Goal: Task Accomplishment & Management: Manage account settings

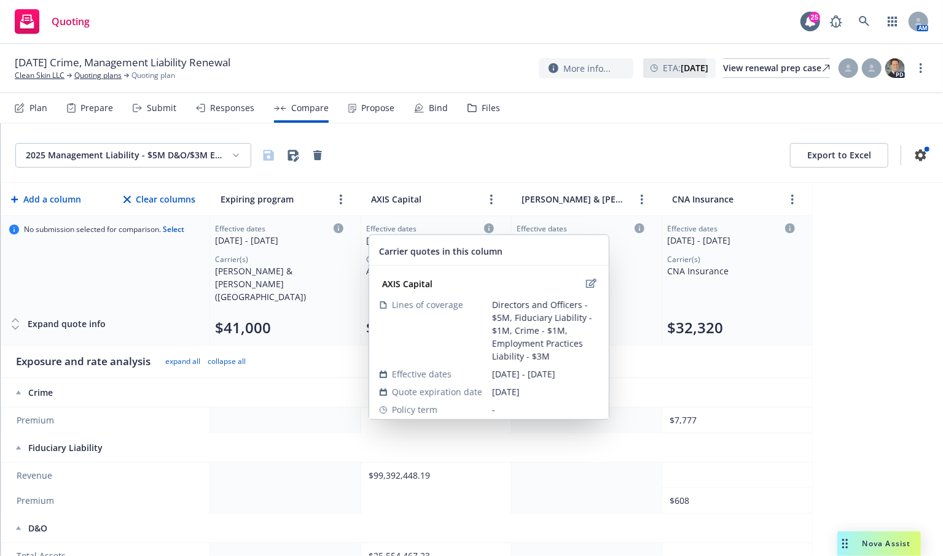
click at [490, 228] on icon at bounding box center [489, 229] width 10 height 10
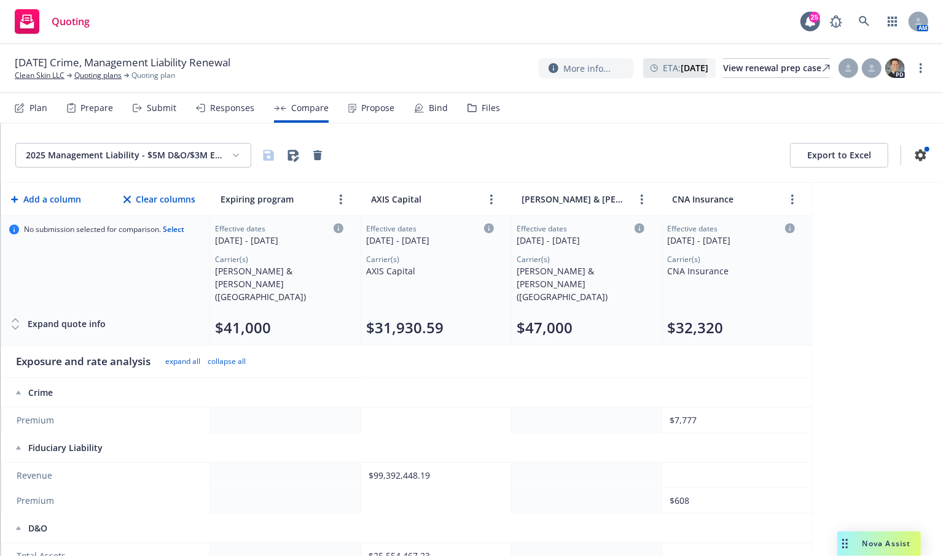
click at [485, 228] on icon at bounding box center [489, 229] width 10 height 10
click at [489, 229] on icon at bounding box center [489, 229] width 10 height 10
click at [480, 290] on div "Effective dates 10/18/2025 - 10/18/2026 Carrier(s) AXIS Capital $31,930.59" at bounding box center [430, 281] width 128 height 114
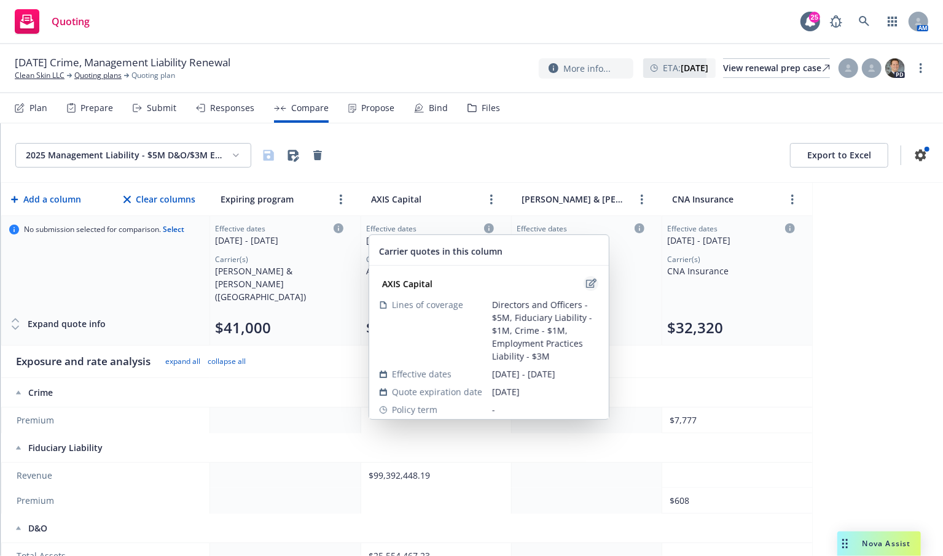
click at [586, 281] on icon "edit" at bounding box center [591, 283] width 10 height 9
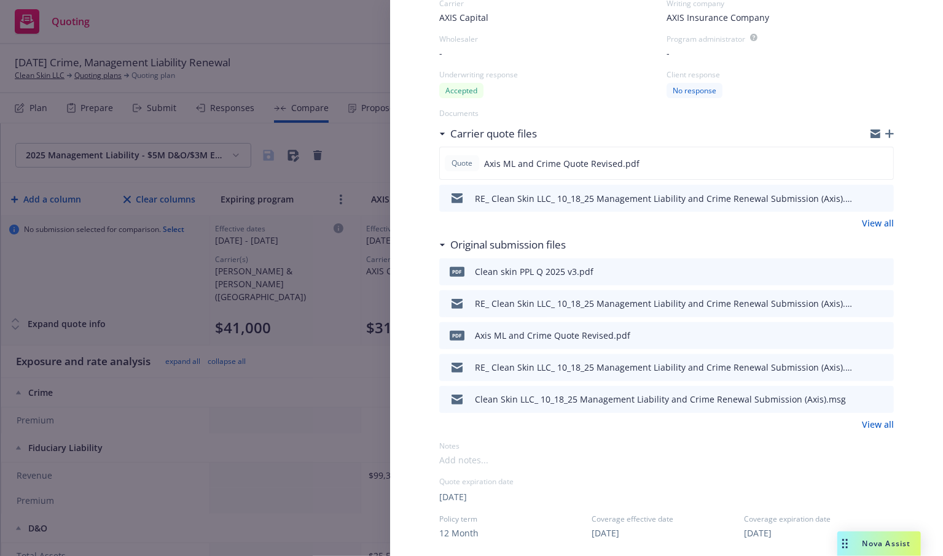
scroll to position [123, 0]
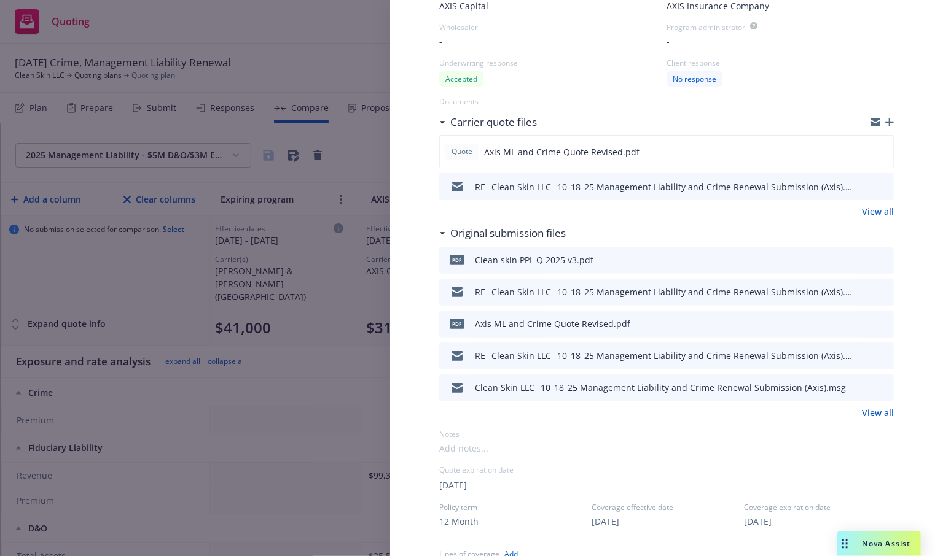
click at [870, 412] on link "View all" at bounding box center [878, 413] width 32 height 13
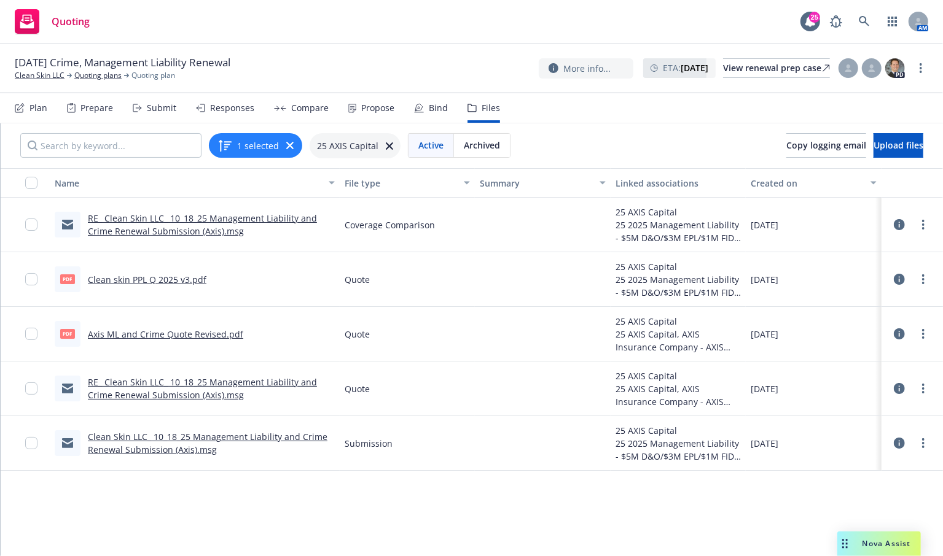
click at [254, 378] on link "RE_ Clean Skin LLC_ 10_18_25 Management Liability and Crime Renewal Submission …" at bounding box center [202, 388] width 229 height 25
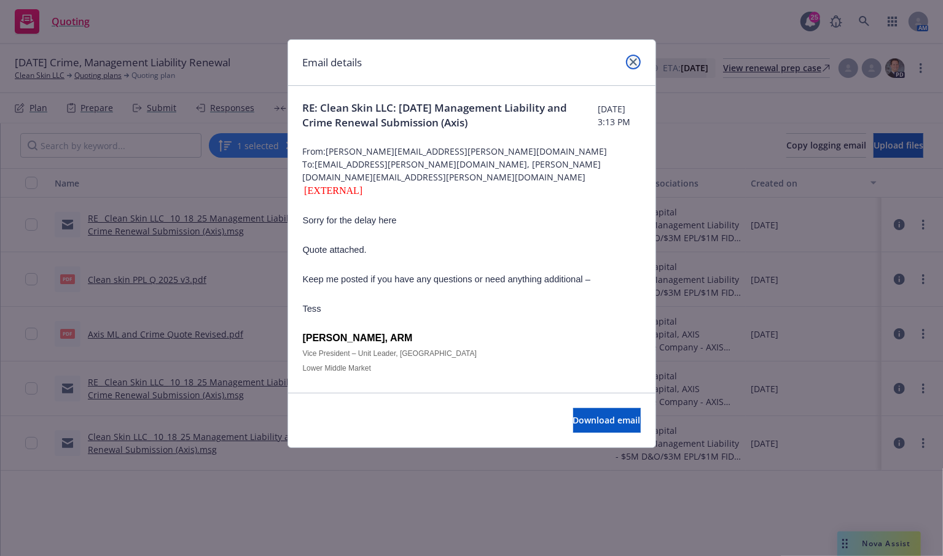
click at [639, 64] on link "close" at bounding box center [633, 62] width 15 height 15
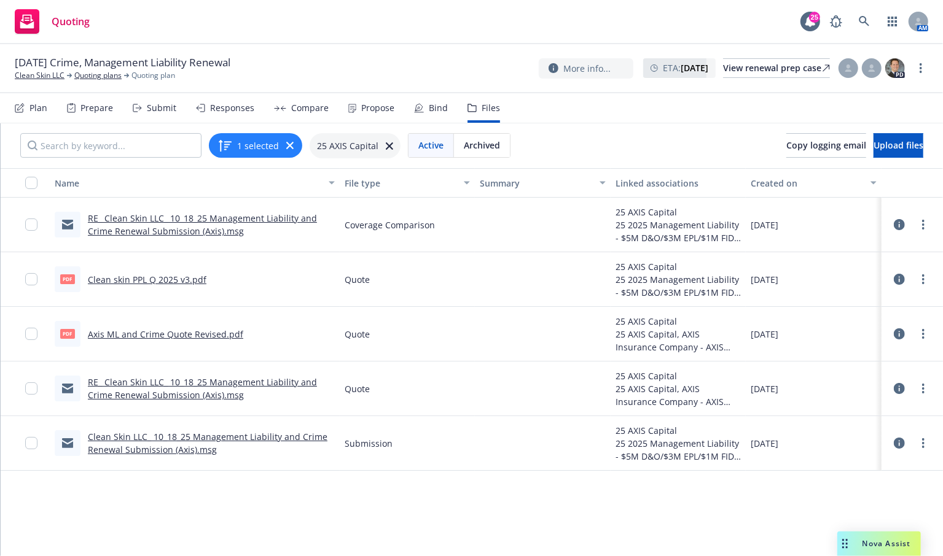
click at [321, 111] on div "Compare" at bounding box center [309, 108] width 37 height 10
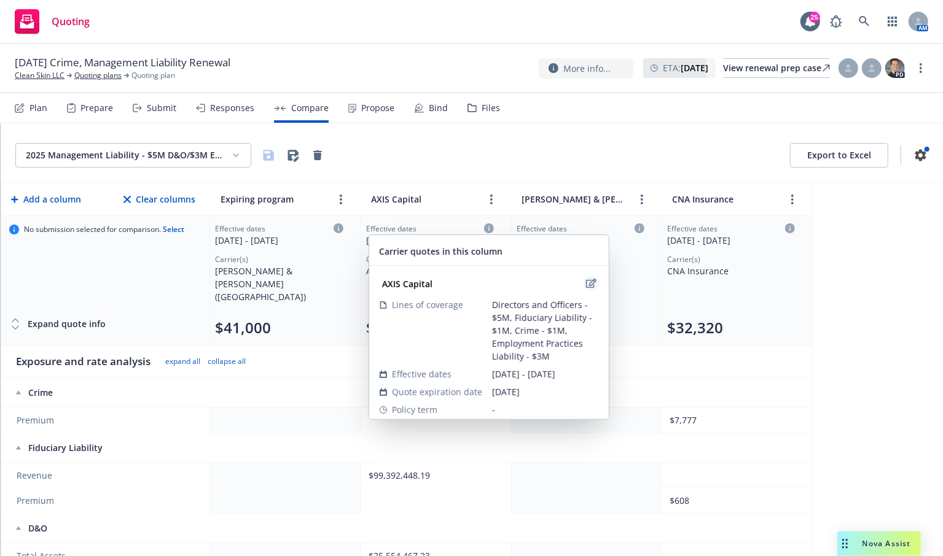
click at [586, 285] on icon "edit" at bounding box center [591, 284] width 10 height 10
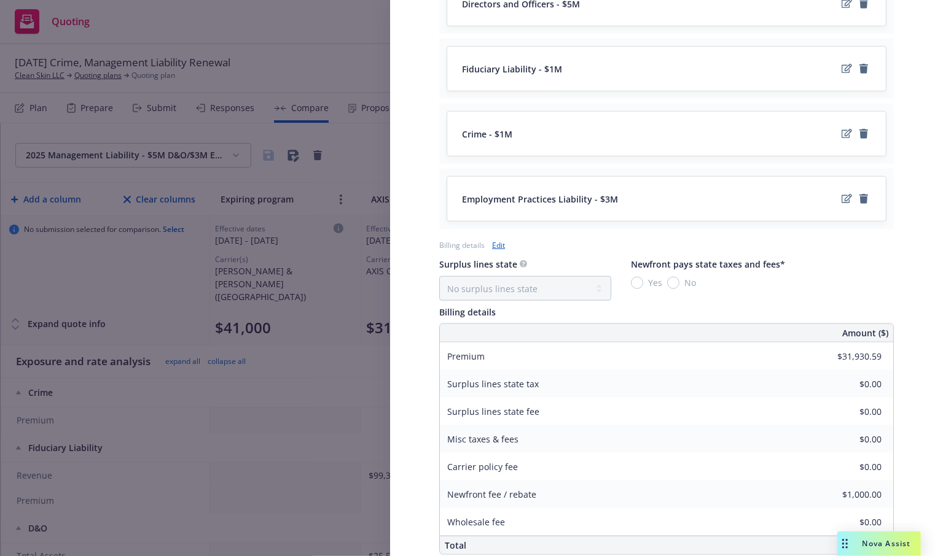
scroll to position [737, 0]
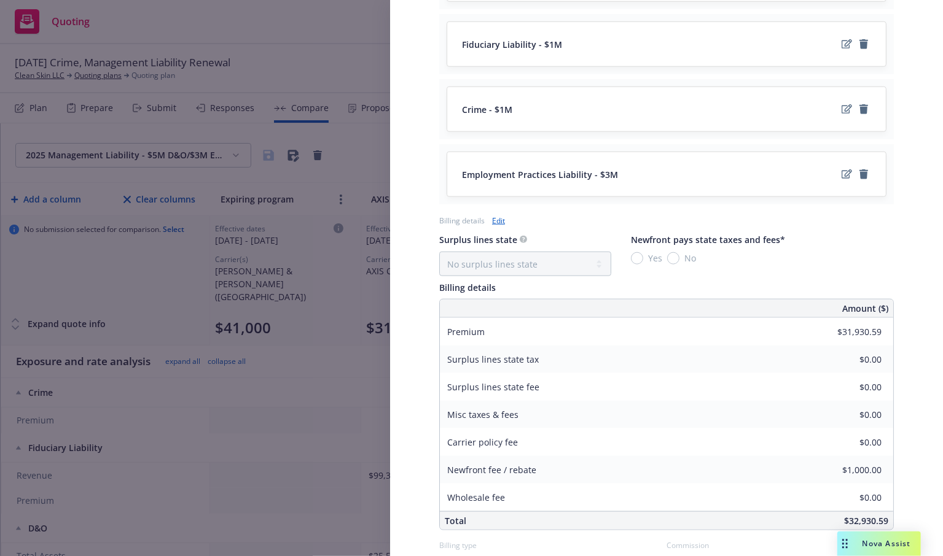
click at [501, 222] on link "Edit" at bounding box center [498, 220] width 13 height 13
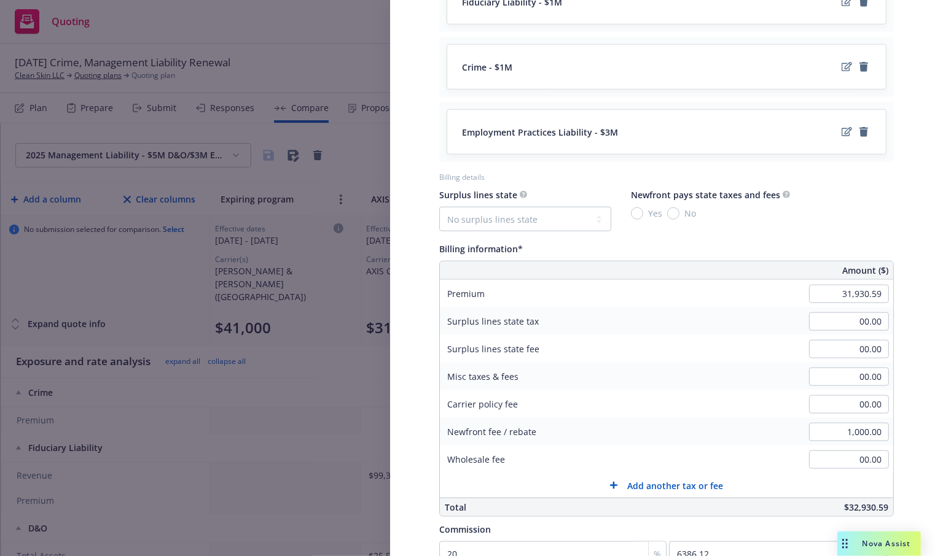
scroll to position [798, 0]
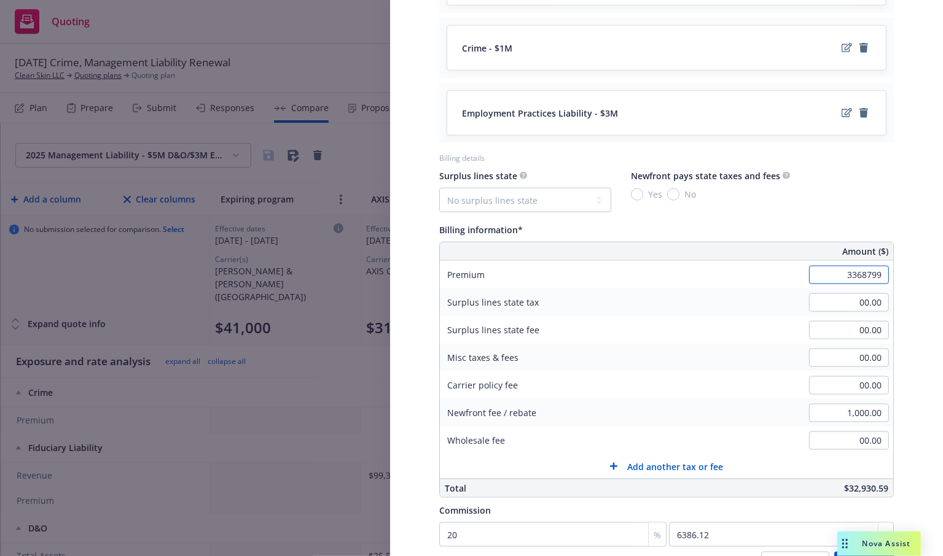
click at [863, 277] on input "3368799" at bounding box center [849, 275] width 80 height 18
type input "33,687.99"
type input "6737.6"
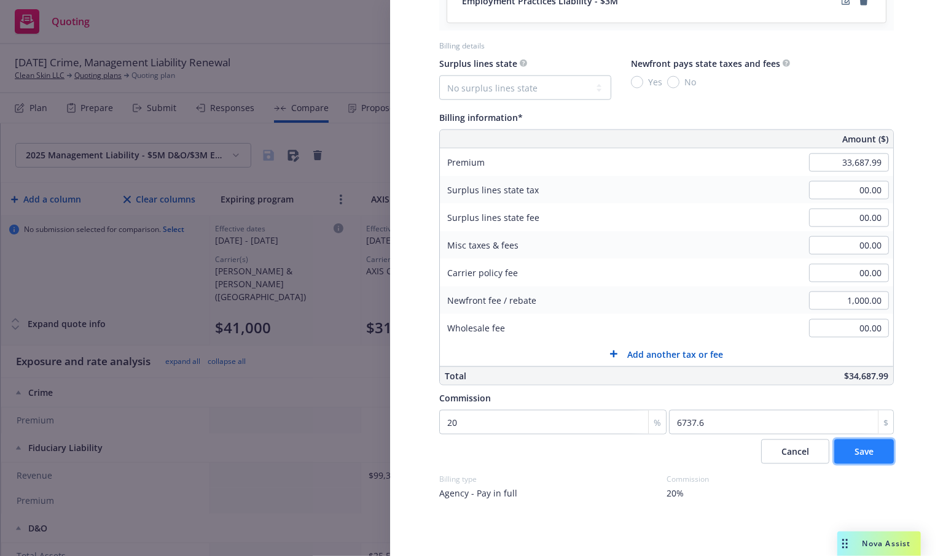
click at [854, 451] on span "Save" at bounding box center [863, 452] width 19 height 12
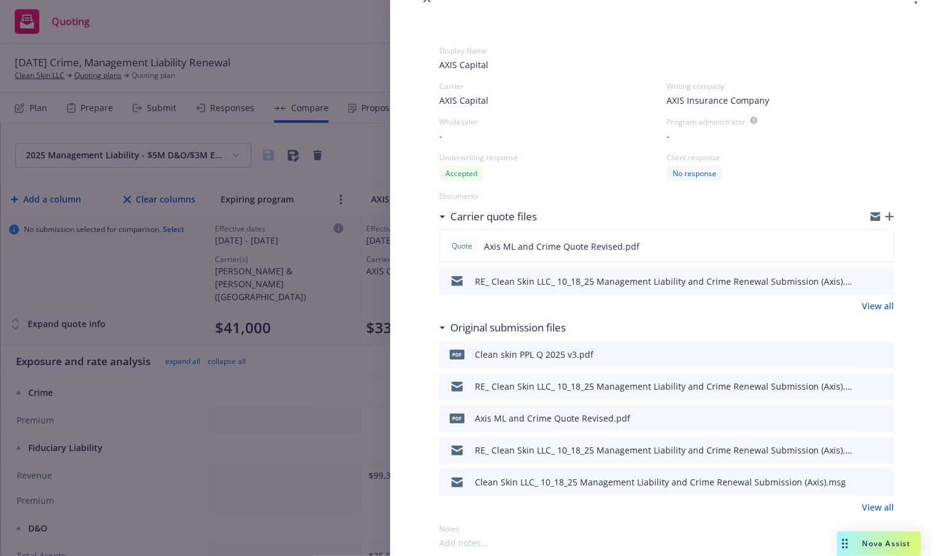
scroll to position [0, 0]
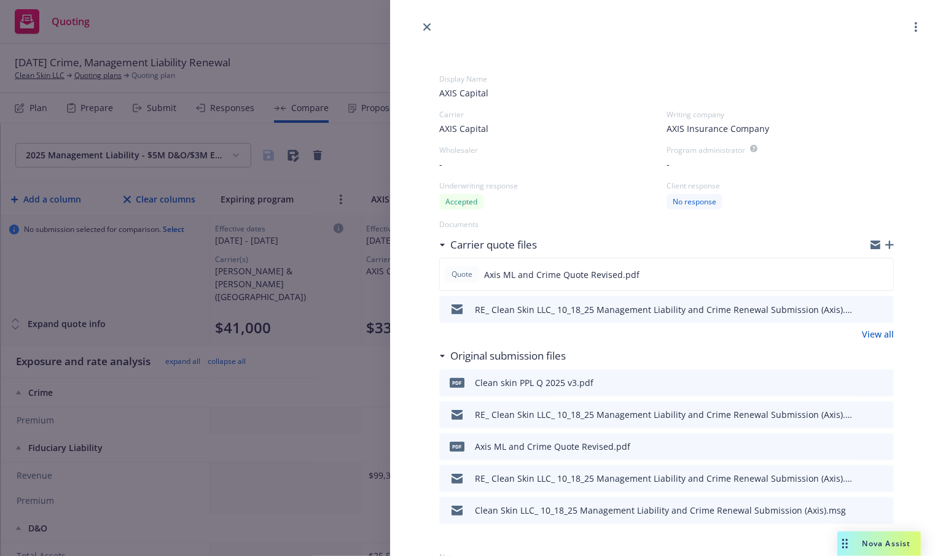
click at [423, 29] on icon "close" at bounding box center [426, 26] width 7 height 7
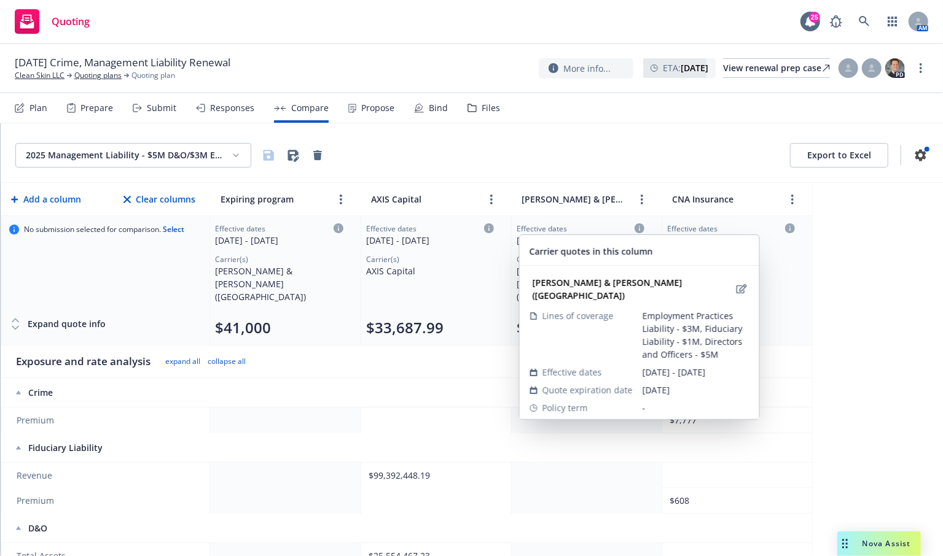
click at [658, 262] on div "Carrier quotes in this column Crum & Forster (Fairfax) Lines of coverage Employ…" at bounding box center [640, 327] width 240 height 184
click at [736, 284] on icon "edit" at bounding box center [741, 288] width 10 height 9
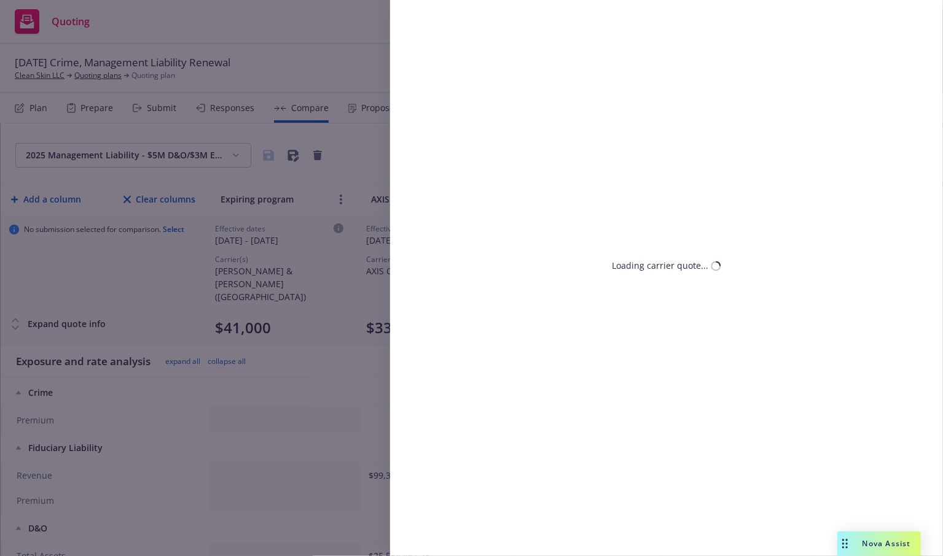
select select "FL"
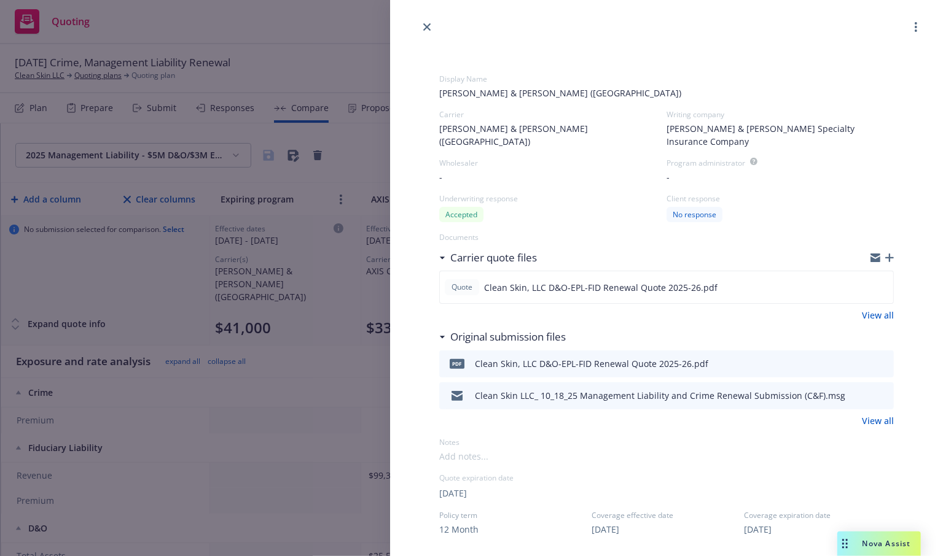
scroll to position [61, 0]
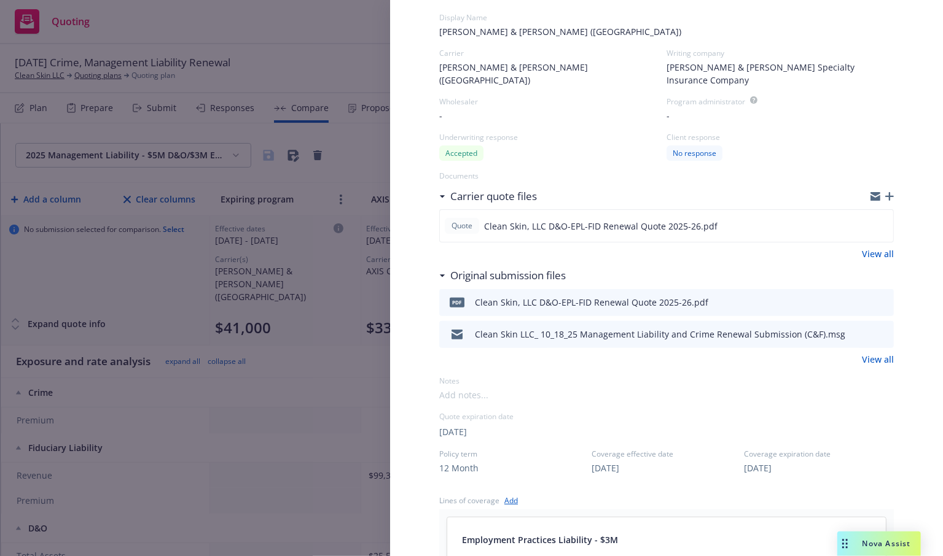
click at [885, 192] on icon "button" at bounding box center [889, 196] width 9 height 9
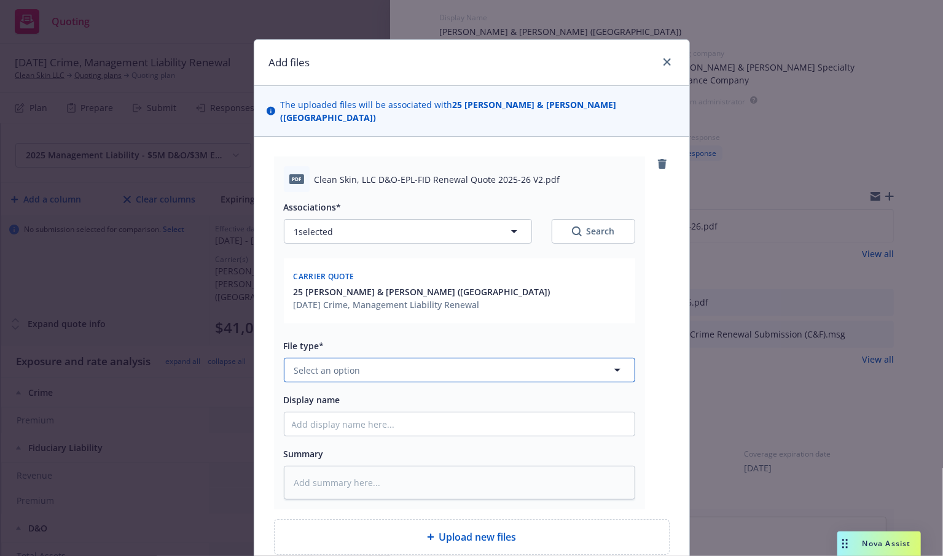
click at [537, 358] on button "Select an option" at bounding box center [459, 370] width 351 height 25
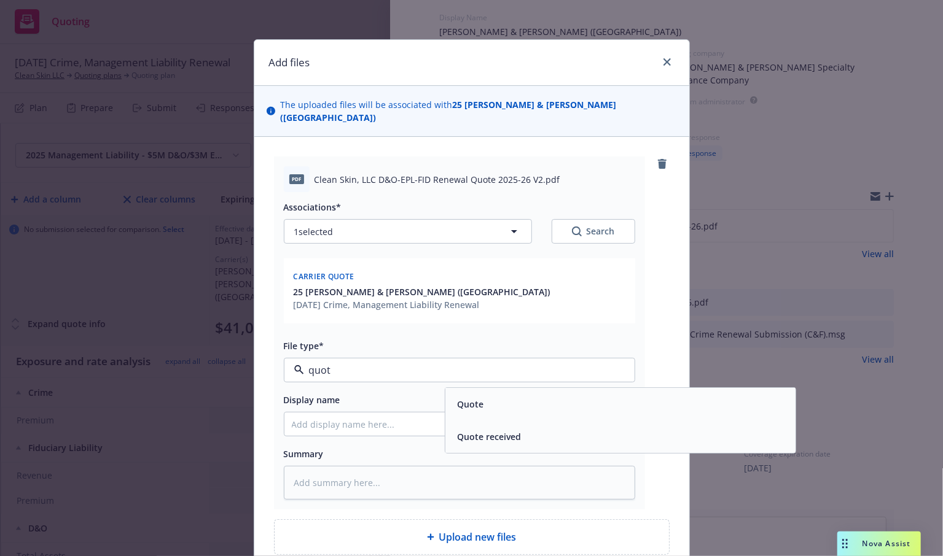
type input "quote"
click at [534, 400] on div "Quote" at bounding box center [620, 405] width 335 height 18
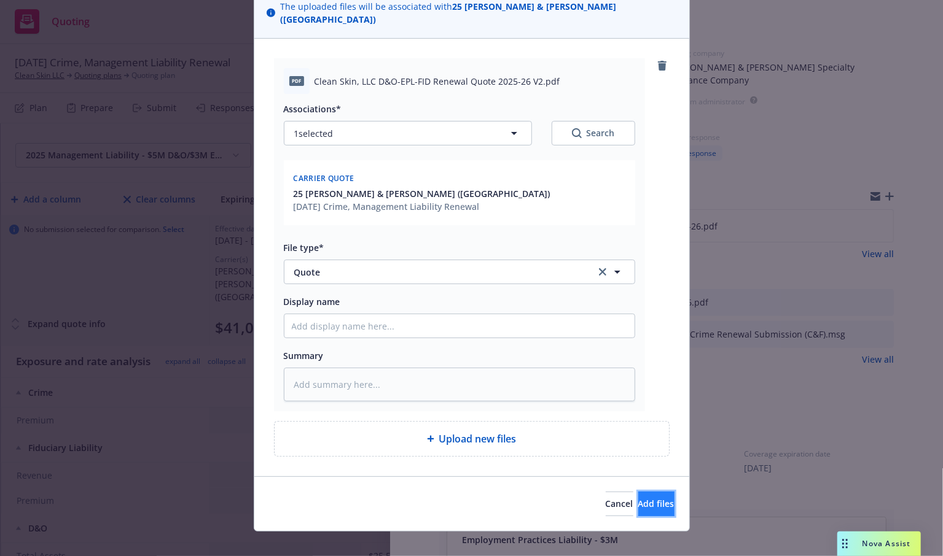
click at [652, 495] on button "Add files" at bounding box center [656, 504] width 36 height 25
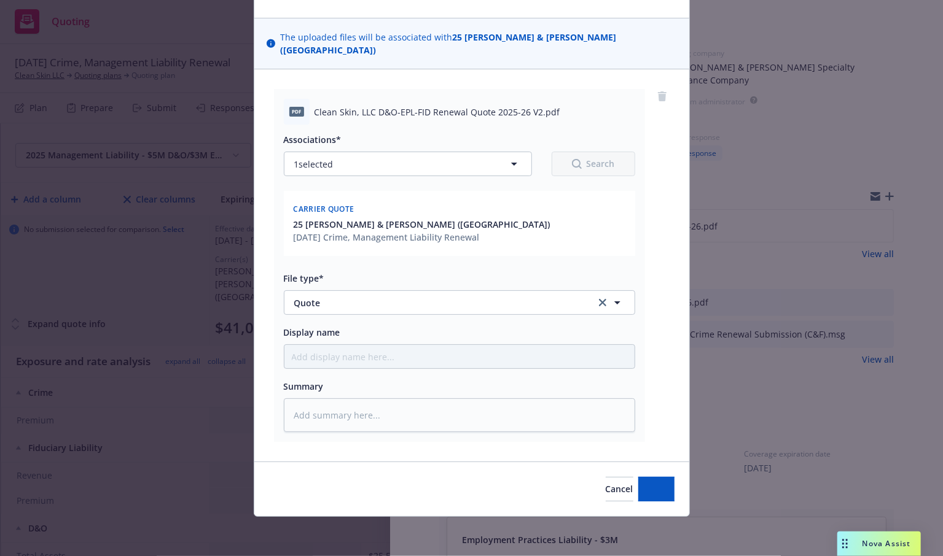
scroll to position [53, 0]
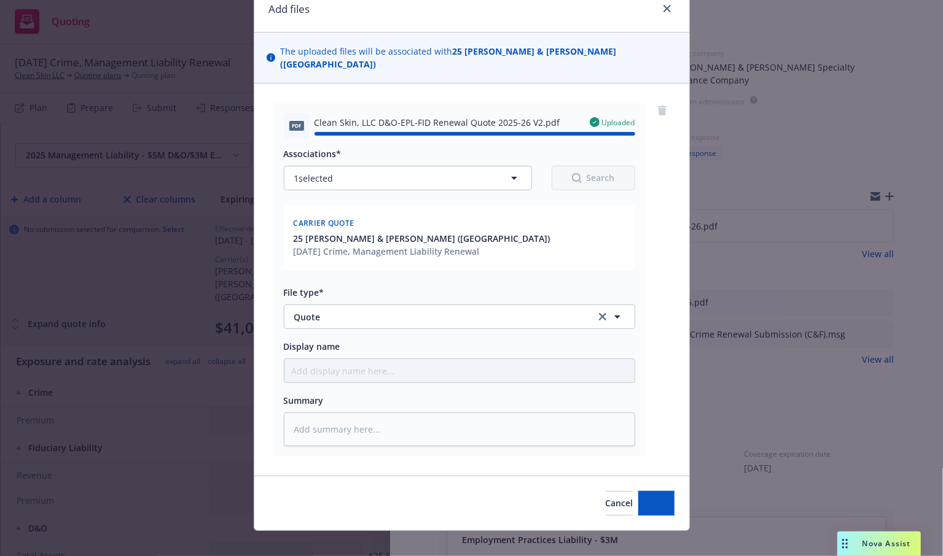
type textarea "x"
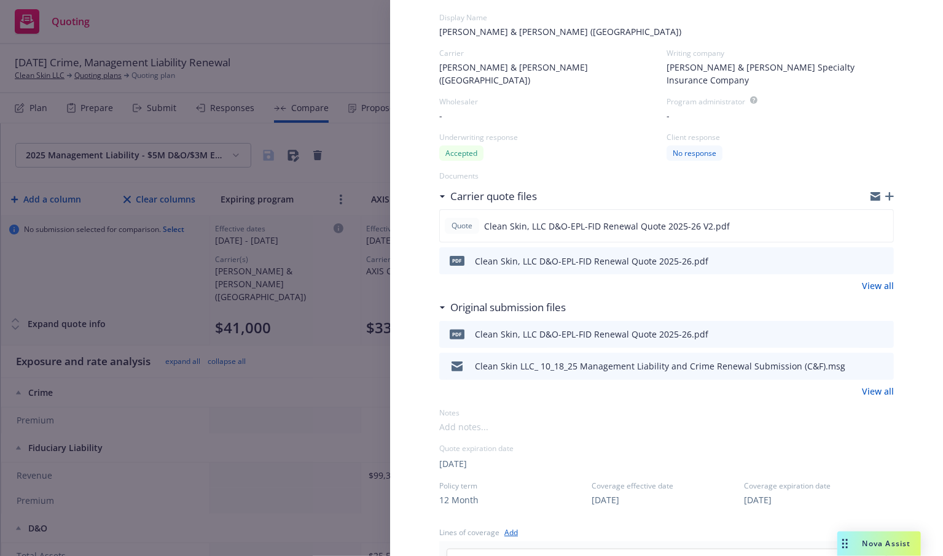
click at [310, 297] on div "Display Name Crum & Forster (Fairfax) Carrier Crum & Forster (Fairfax) Writing …" at bounding box center [471, 278] width 943 height 556
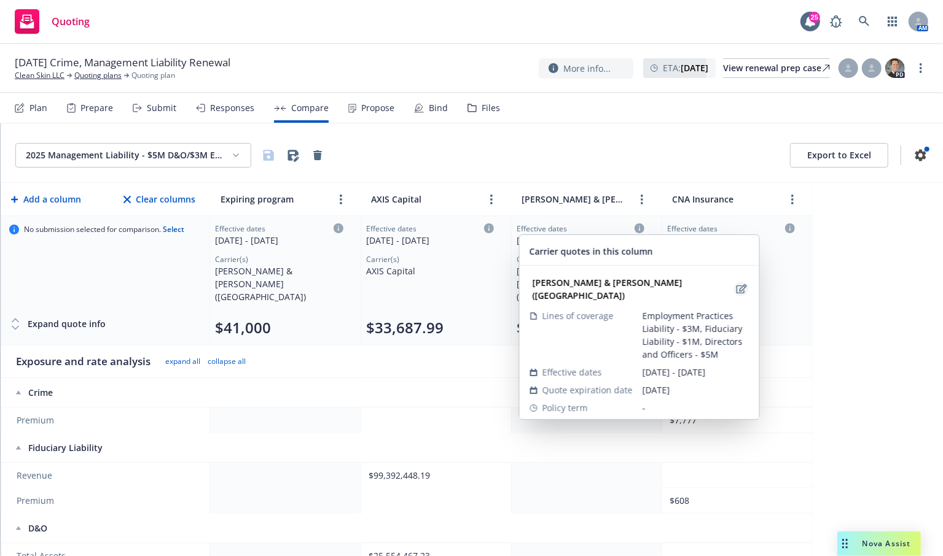
click at [736, 284] on icon "edit" at bounding box center [741, 289] width 10 height 10
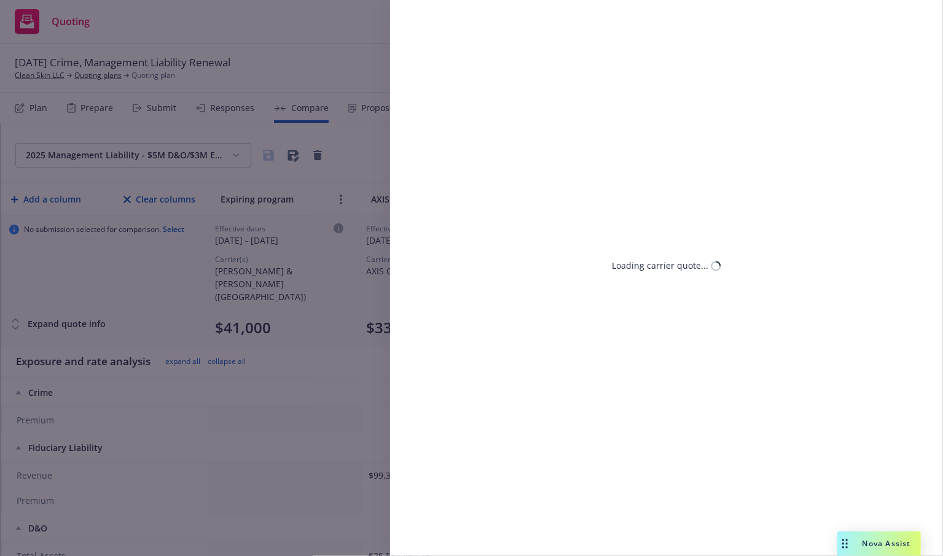
select select "FL"
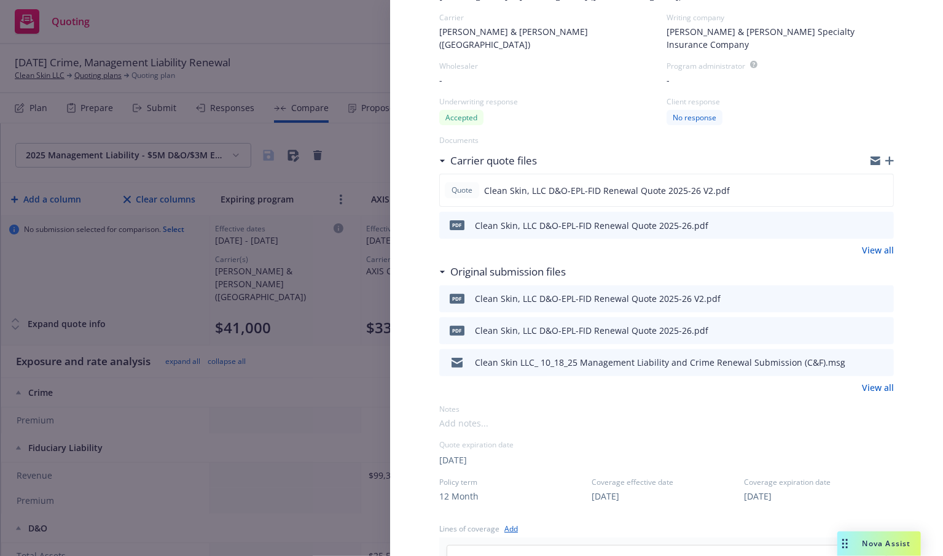
scroll to position [123, 0]
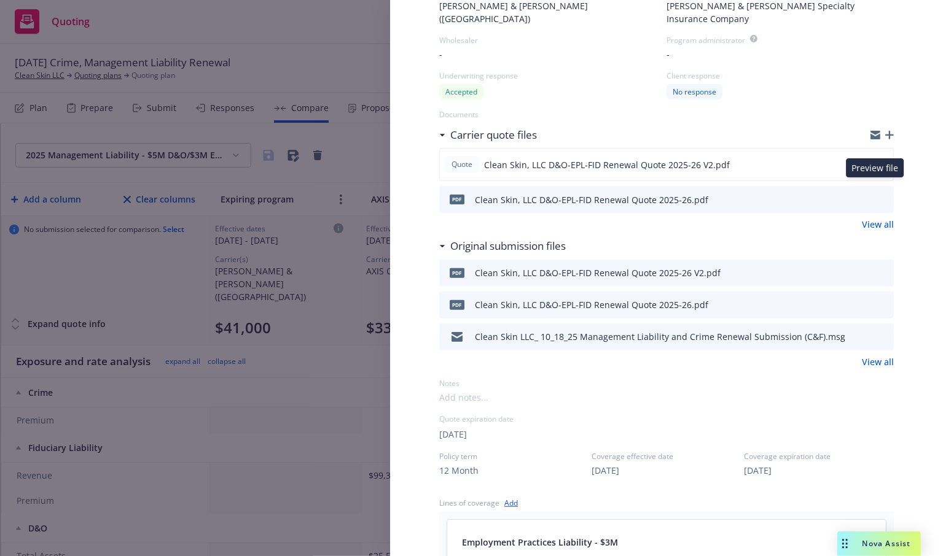
click at [876, 195] on icon "preview file" at bounding box center [881, 199] width 11 height 9
click at [929, 374] on div "Display Name Crum & Forster (Fairfax) Carrier Crum & Forster (Fairfax) Writing …" at bounding box center [666, 518] width 553 height 1212
click at [857, 193] on icon "download file" at bounding box center [862, 198] width 10 height 10
click at [541, 550] on div "Employment Practices Liability - $3M" at bounding box center [666, 542] width 438 height 44
click at [214, 8] on div "Display Name Crum & Forster (Fairfax) Carrier Crum & Forster (Fairfax) Writing …" at bounding box center [471, 278] width 943 height 556
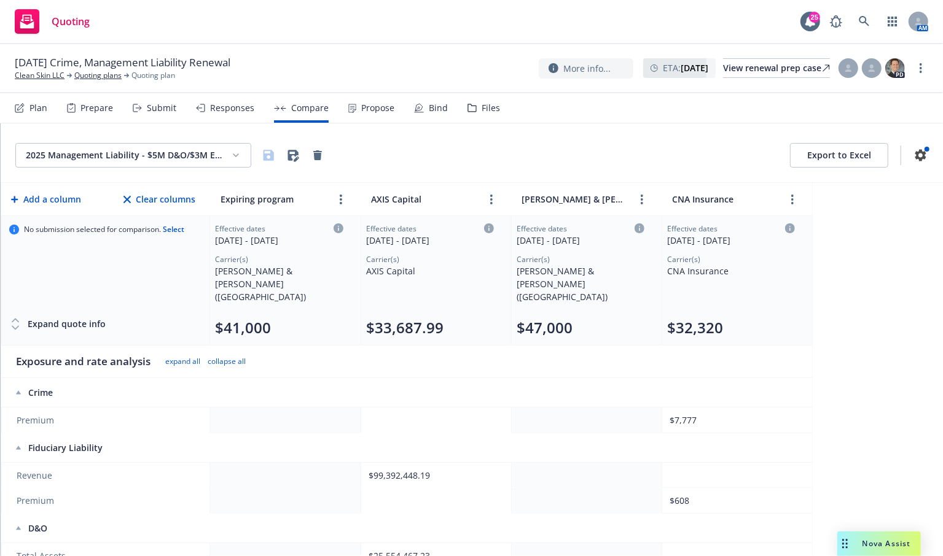
click at [276, 33] on div "Quoting 25 AM" at bounding box center [471, 22] width 943 height 44
click at [171, 387] on div "Crime" at bounding box center [107, 393] width 182 height 12
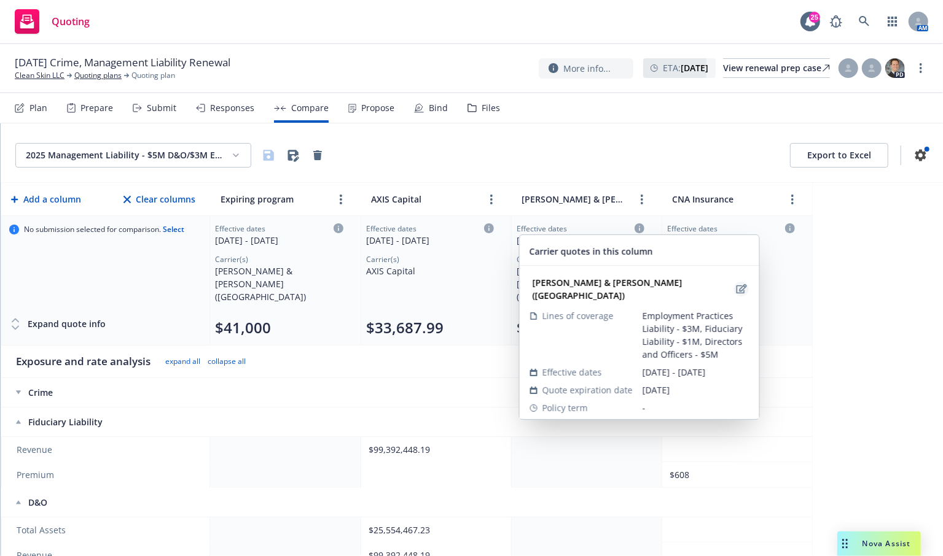
click at [736, 284] on icon "edit" at bounding box center [741, 288] width 10 height 9
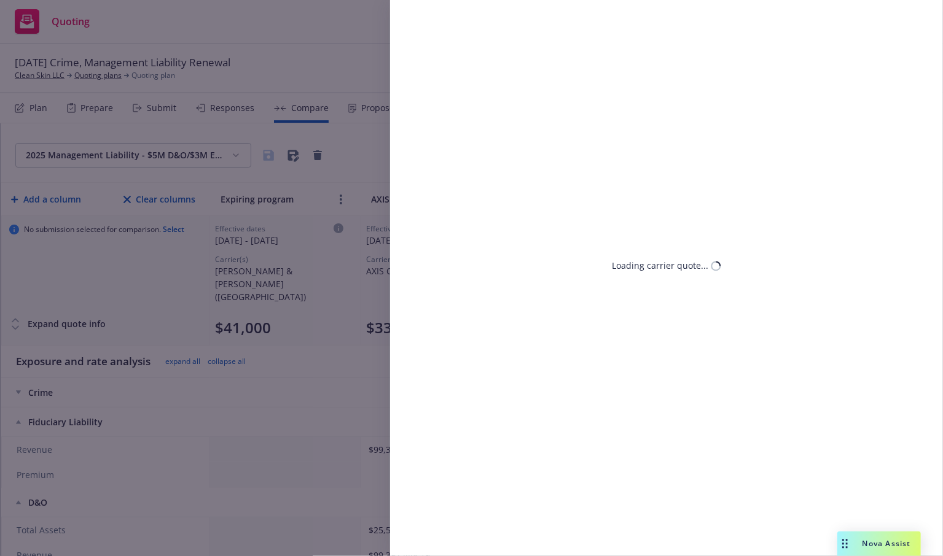
select select "FL"
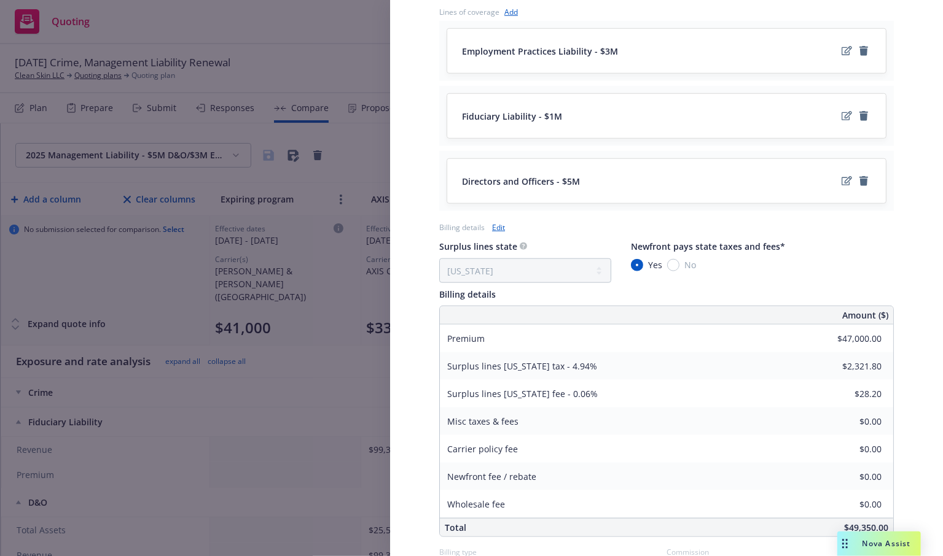
scroll to position [674, 0]
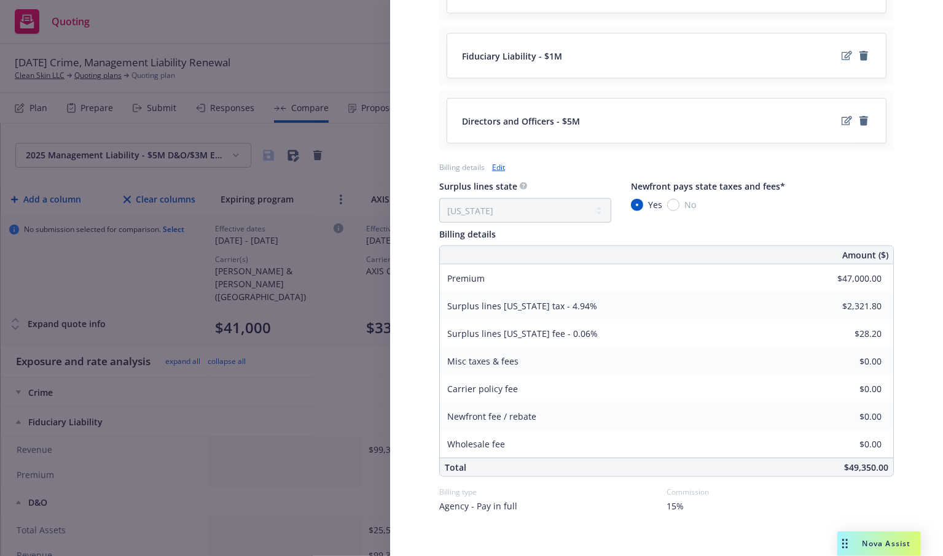
click at [499, 161] on link "Edit" at bounding box center [498, 167] width 13 height 13
select select "FL"
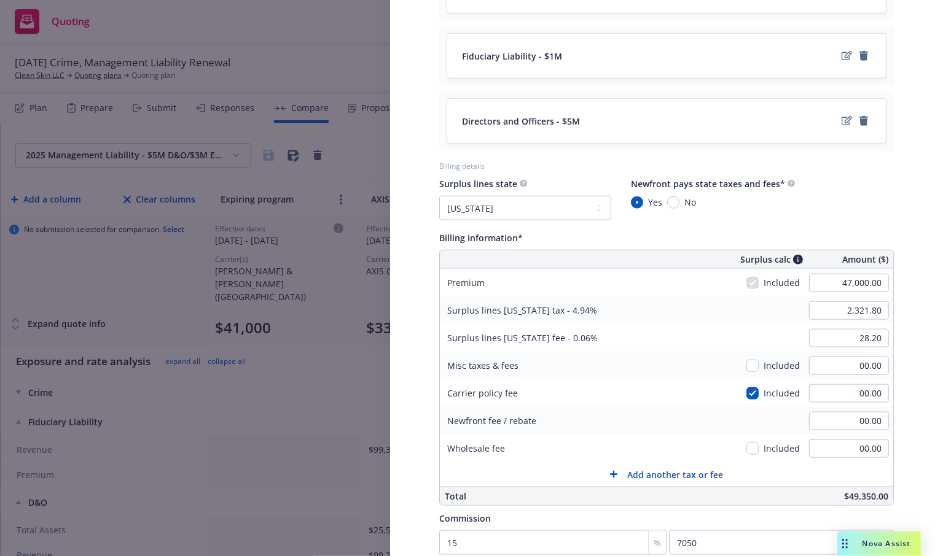
click at [631, 49] on div "Fiduciary Liability - $1M" at bounding box center [666, 56] width 409 height 15
paste input "$34,899"
type input "34,899.00"
type input "1,724.01"
type input "20.94"
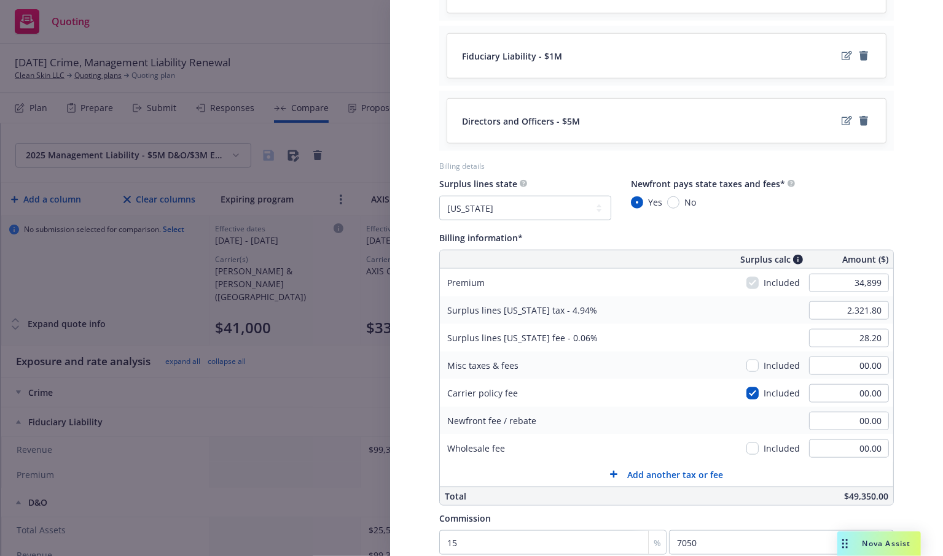
type input "5234.85"
click at [927, 303] on div "Display Name Crum & Forster (Fairfax) Carrier Crum & Forster (Fairfax) Writing …" at bounding box center [666, 19] width 553 height 1319
click at [480, 513] on span "Commission" at bounding box center [465, 519] width 52 height 12
click at [157, 477] on div "Display Name Crum & Forster (Fairfax) Carrier Crum & Forster (Fairfax) Writing …" at bounding box center [471, 278] width 943 height 556
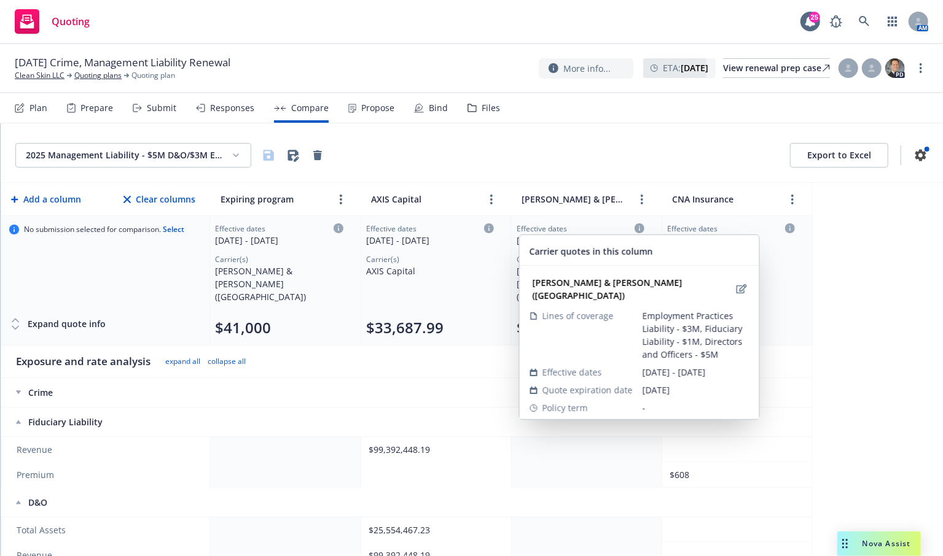
click at [640, 229] on icon at bounding box center [639, 229] width 10 height 10
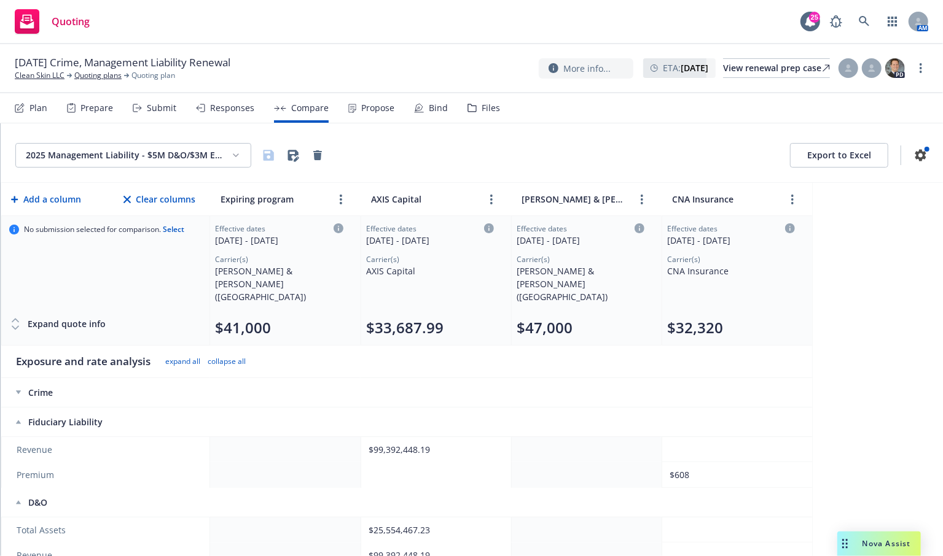
click at [637, 227] on icon at bounding box center [639, 229] width 10 height 10
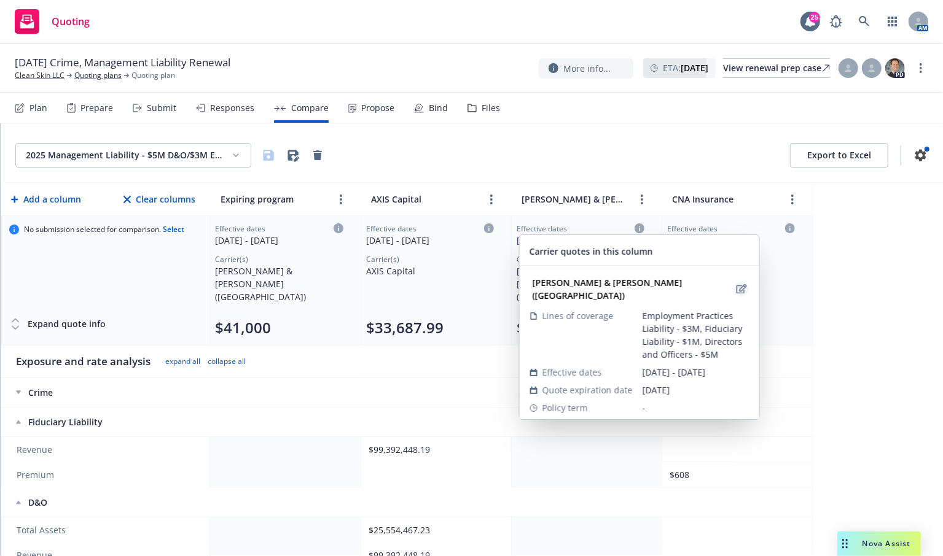
click at [736, 284] on icon "edit" at bounding box center [741, 288] width 10 height 9
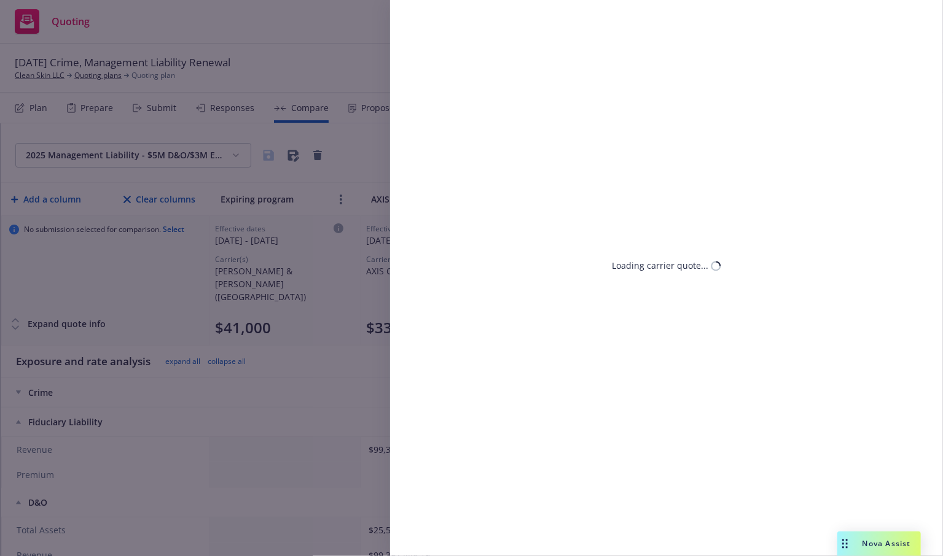
select select "FL"
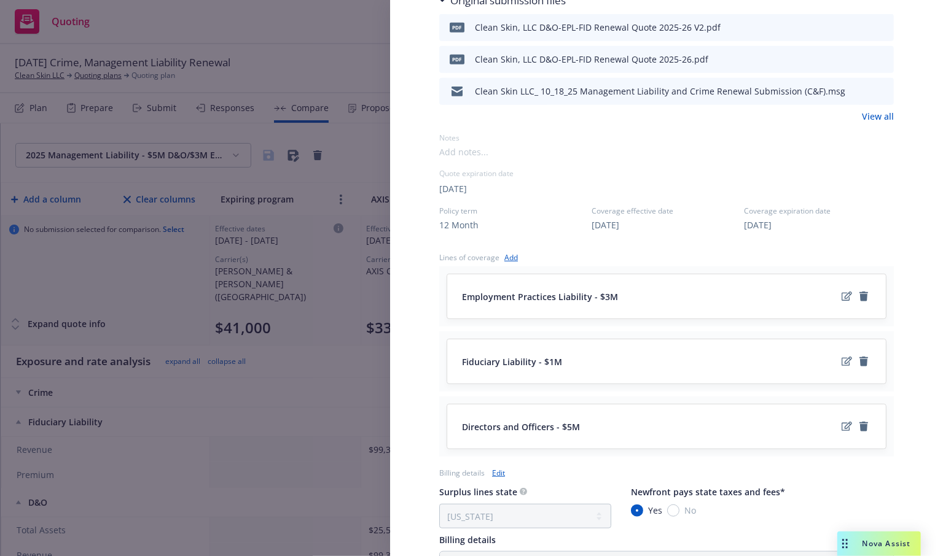
scroll to position [614, 0]
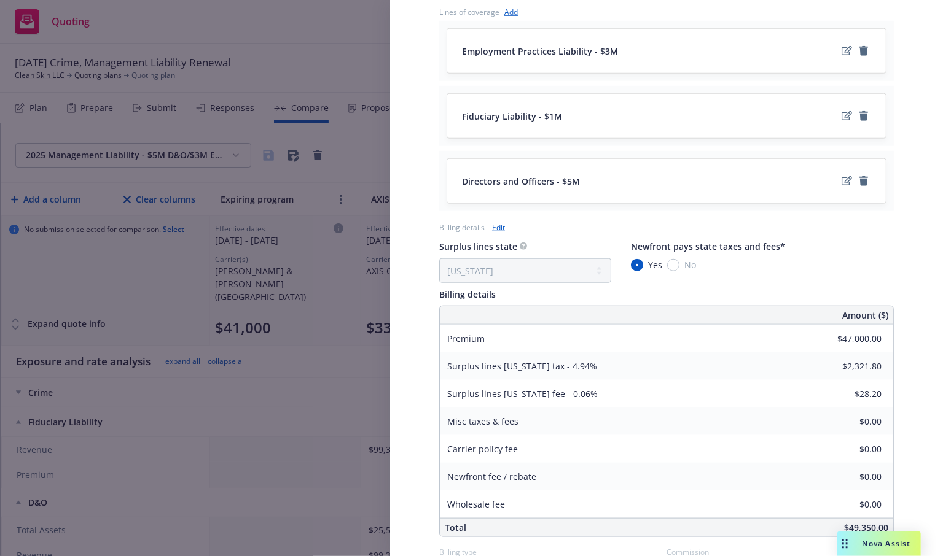
click at [500, 221] on link "Edit" at bounding box center [498, 227] width 13 height 13
select select "FL"
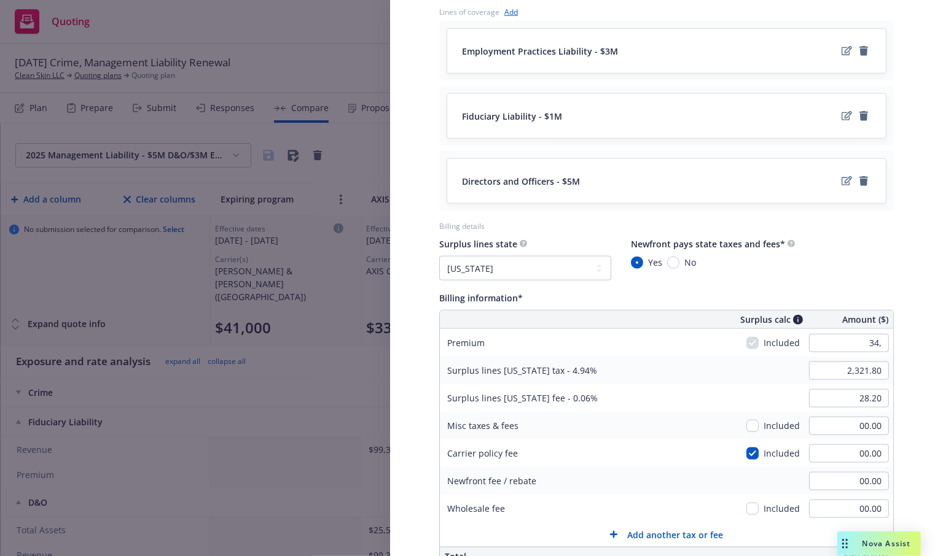
type input "34.00"
type input "1.68"
type input "0.02"
type input "5.1"
drag, startPoint x: 273, startPoint y: 17, endPoint x: 324, endPoint y: 53, distance: 63.0
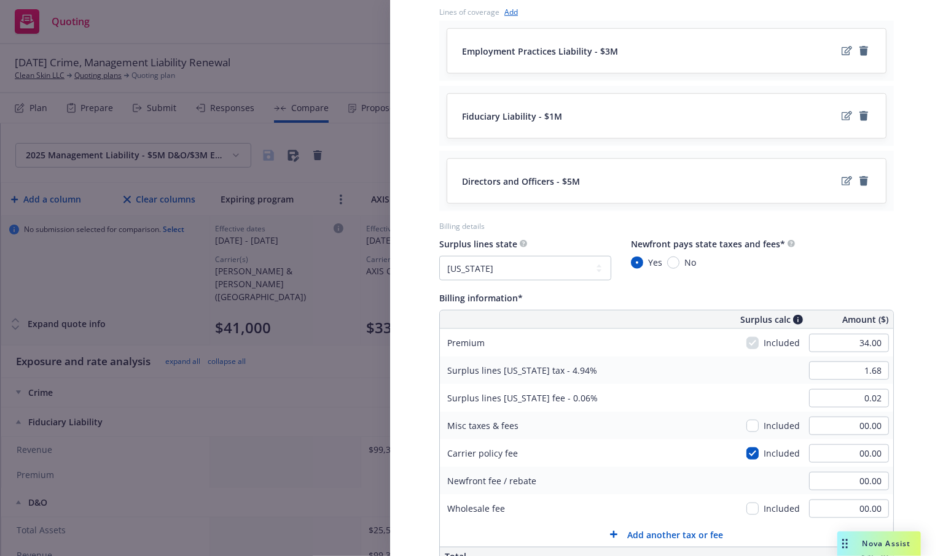
click at [273, 17] on div "Display Name Crum & Forster (Fairfax) Carrier Crum & Forster (Fairfax) Writing …" at bounding box center [471, 278] width 943 height 556
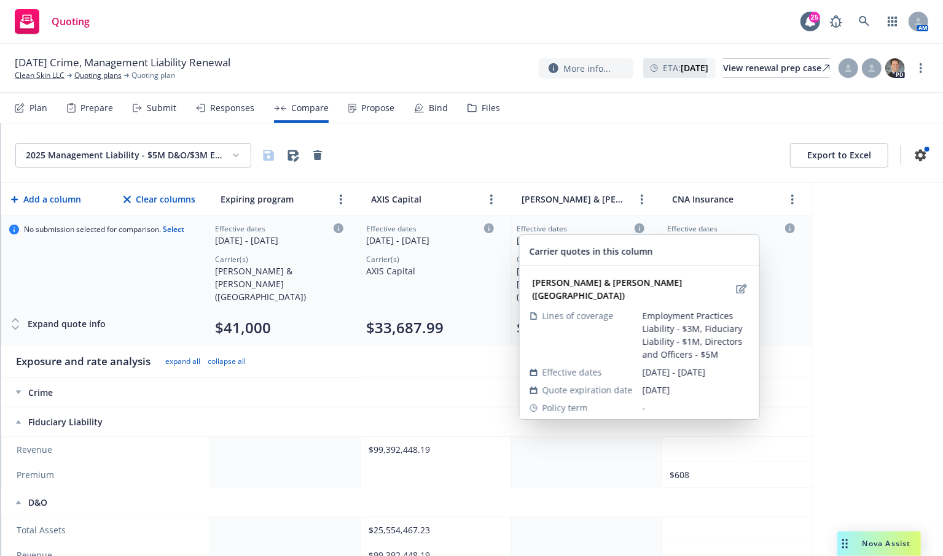
click at [637, 230] on icon at bounding box center [639, 229] width 10 height 10
click at [736, 284] on icon "edit" at bounding box center [741, 289] width 10 height 10
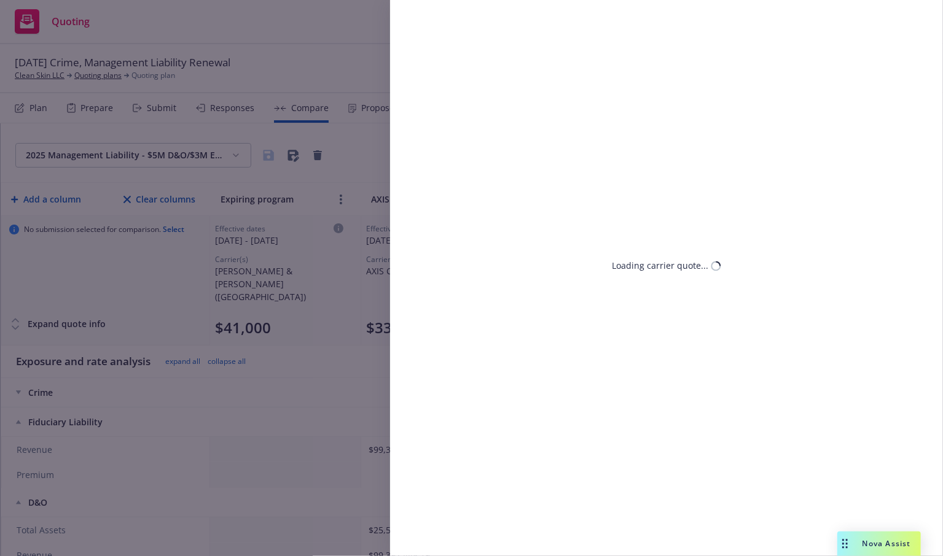
select select "FL"
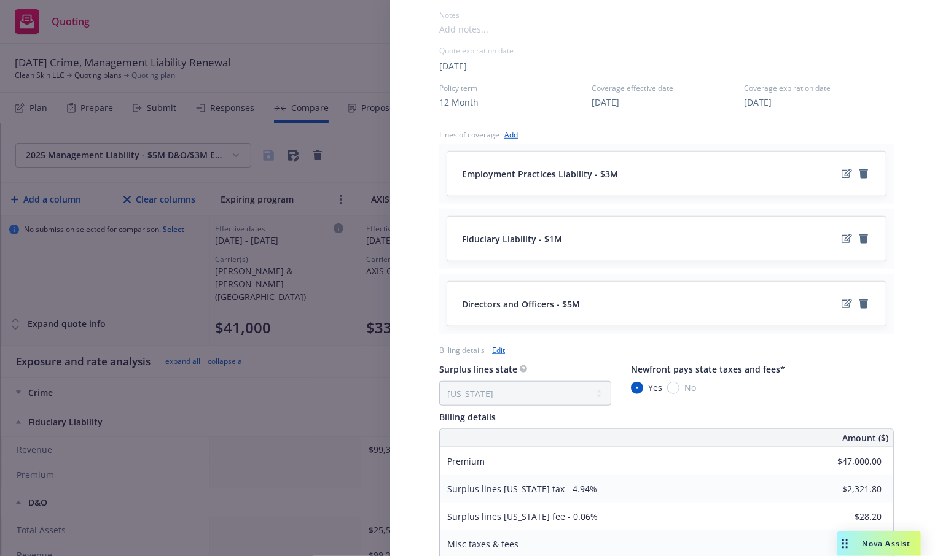
scroll to position [614, 0]
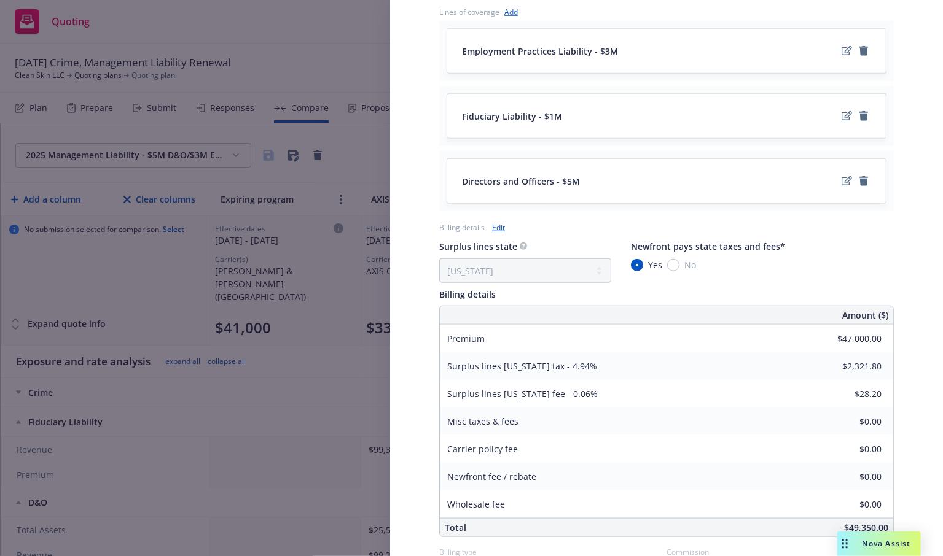
click at [493, 221] on link "Edit" at bounding box center [498, 227] width 13 height 13
select select "FL"
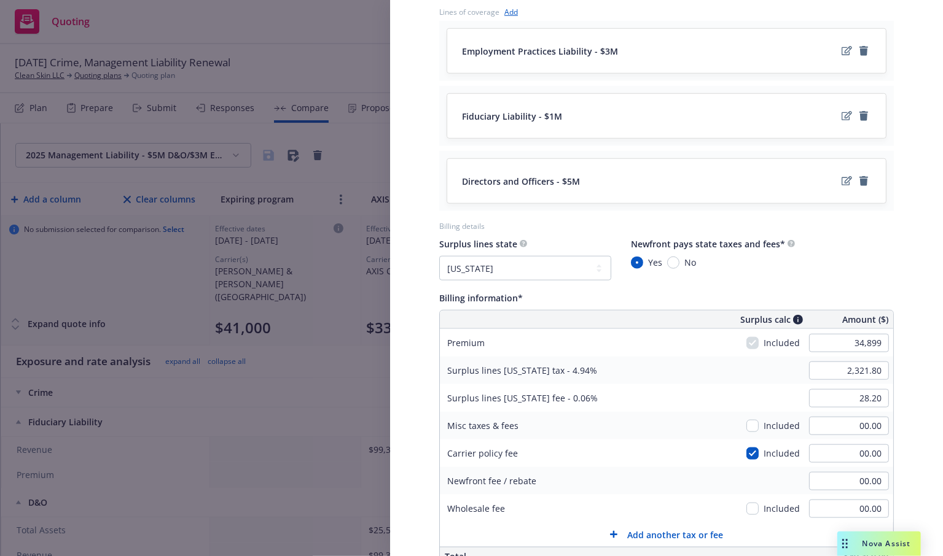
type input "34,899.00"
type input "1,724.01"
type input "20.94"
type input "5234.85"
click at [910, 346] on div "Display Name Crum & Forster (Fairfax) Carrier Crum & Forster (Fairfax) Writing …" at bounding box center [666, 79] width 553 height 1319
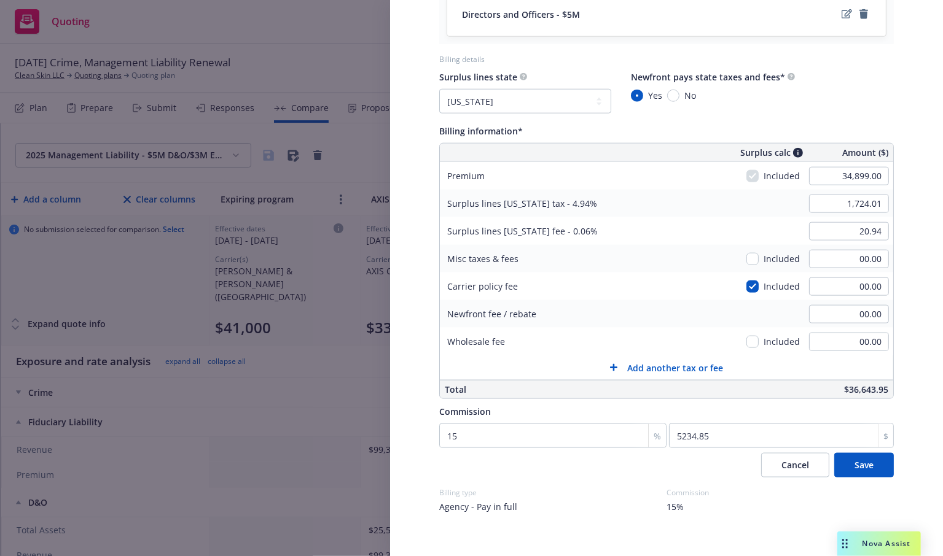
scroll to position [782, 0]
click at [758, 388] on div "Surplus lines state No surplus lines state Alaska Alabama Arkansas Arizona Cali…" at bounding box center [666, 272] width 454 height 408
click at [863, 458] on span "Save" at bounding box center [863, 464] width 19 height 12
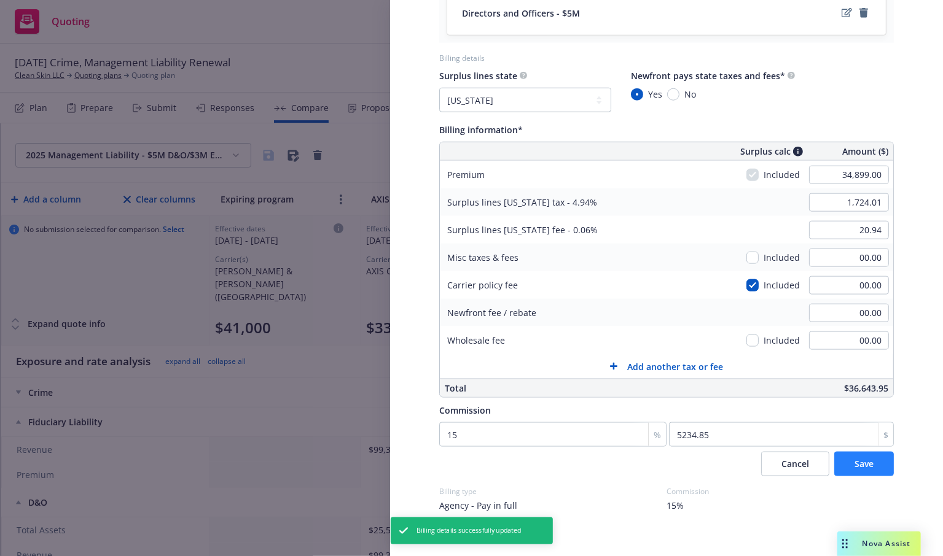
select select "FL"
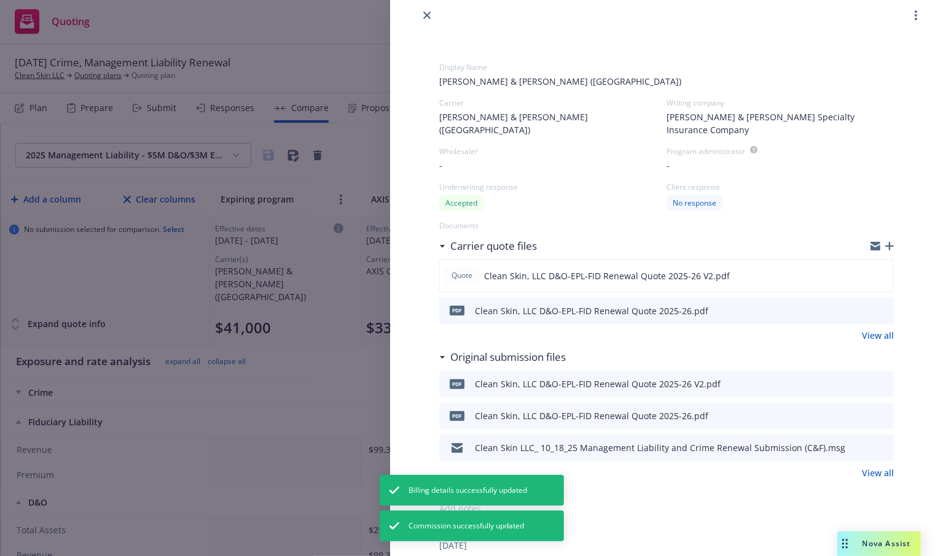
scroll to position [0, 0]
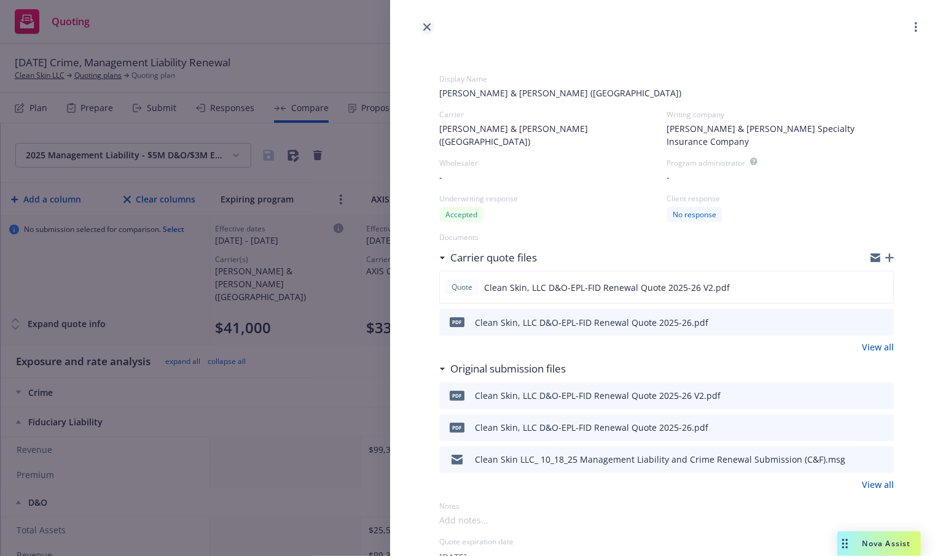
click at [429, 26] on icon "close" at bounding box center [426, 26] width 7 height 7
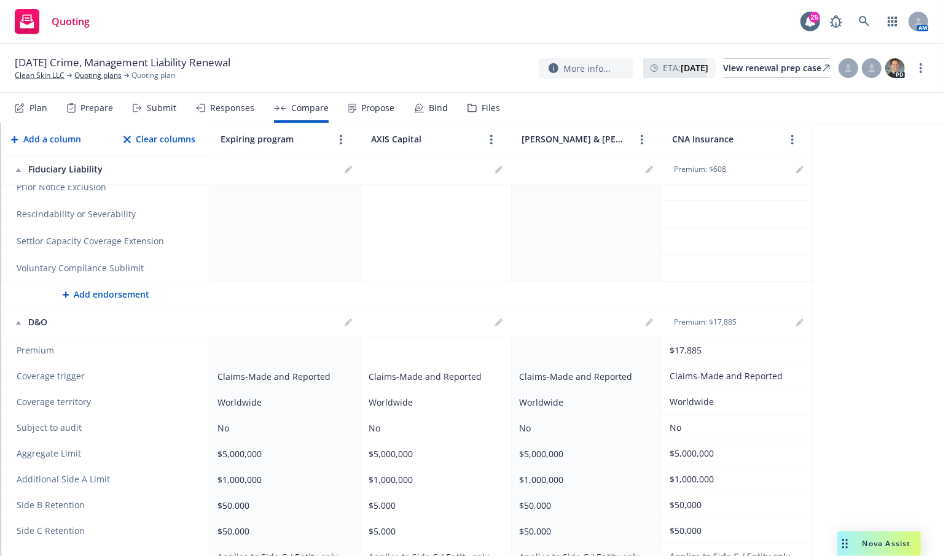
scroll to position [1720, 0]
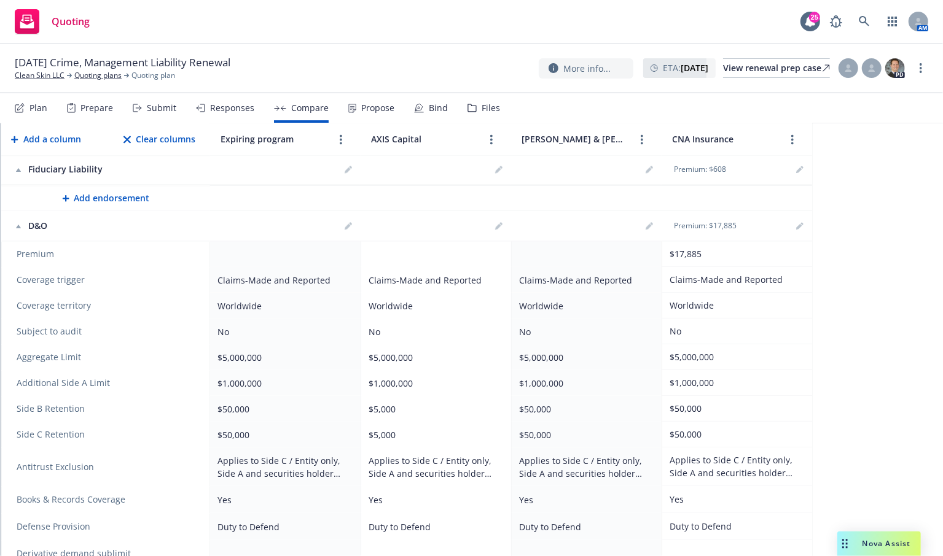
click at [214, 211] on th at bounding box center [285, 226] width 150 height 30
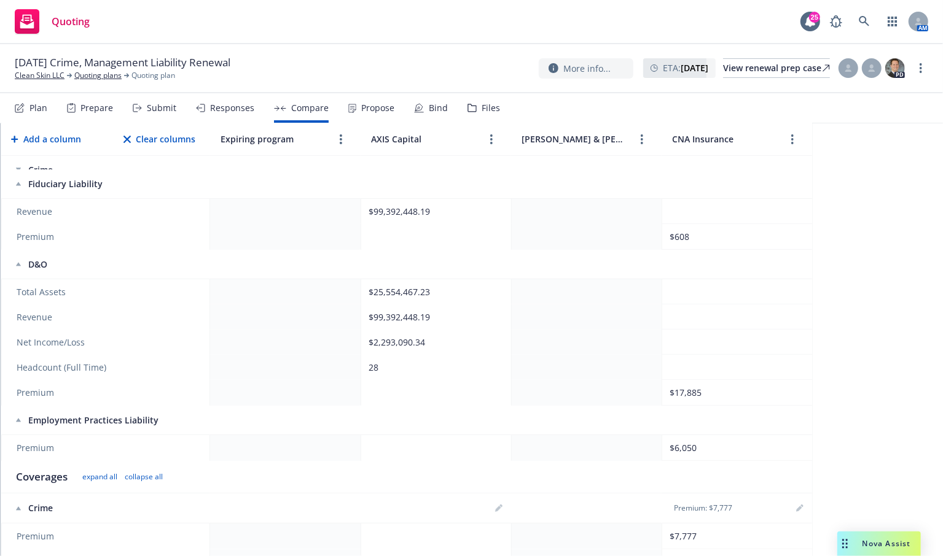
scroll to position [0, 0]
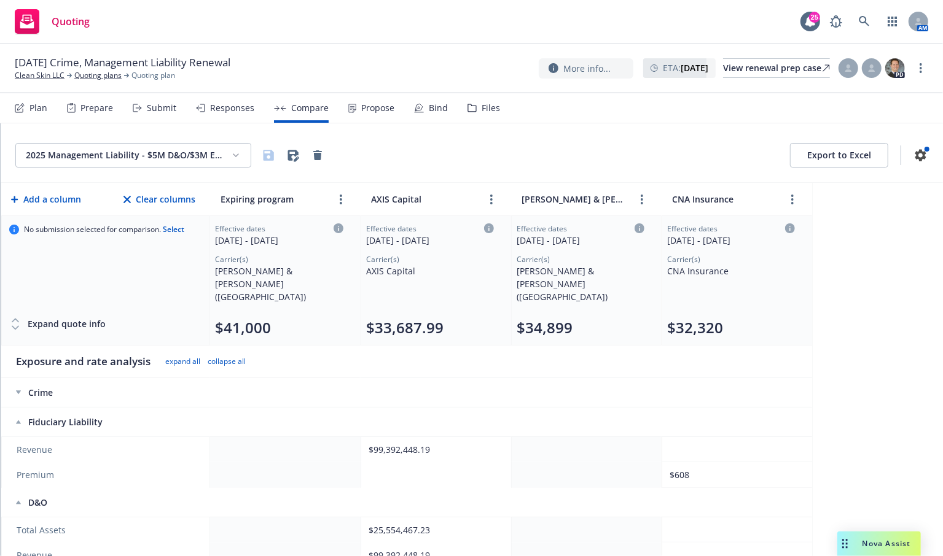
click at [144, 273] on div "No submission selected for comparison. Select" at bounding box center [105, 265] width 193 height 80
click at [110, 251] on div "No submission selected for comparison. Select" at bounding box center [105, 265] width 193 height 80
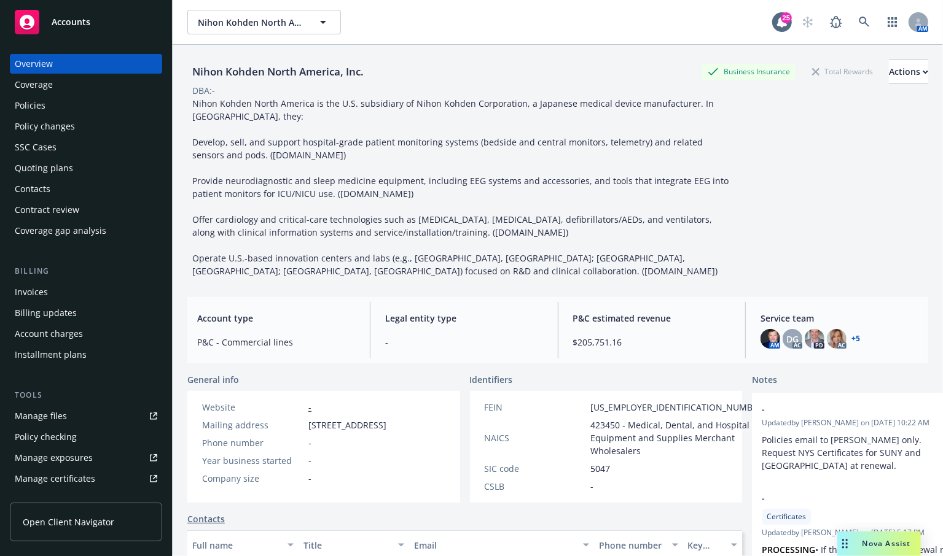
click at [42, 171] on div "Quoting plans" at bounding box center [44, 168] width 58 height 20
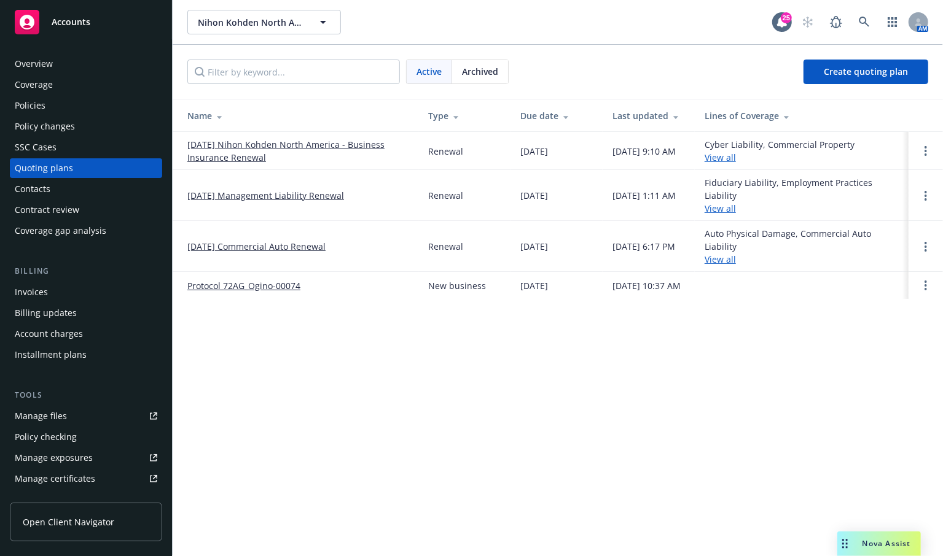
click at [257, 195] on link "11/01/25 Management Liability Renewal" at bounding box center [265, 195] width 157 height 13
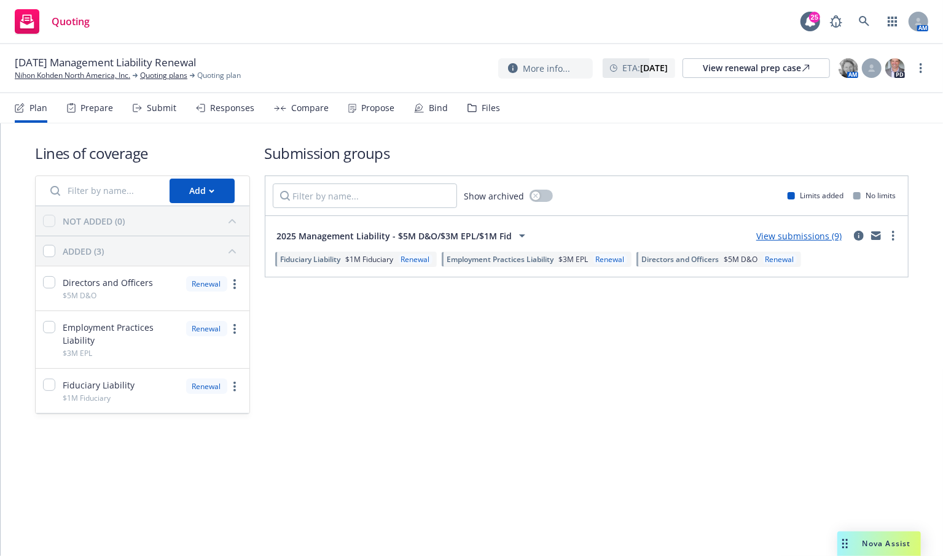
click at [161, 494] on div "Lines of coverage Add NOT ADDED (0) ADDED (3) Directors and Officers $5M D&O Re…" at bounding box center [472, 339] width 942 height 433
click at [184, 491] on div "Lines of coverage Add NOT ADDED (0) ADDED (3) Directors and Officers $5M D&O Re…" at bounding box center [472, 339] width 942 height 433
click at [827, 239] on link "View submissions (9)" at bounding box center [798, 236] width 85 height 12
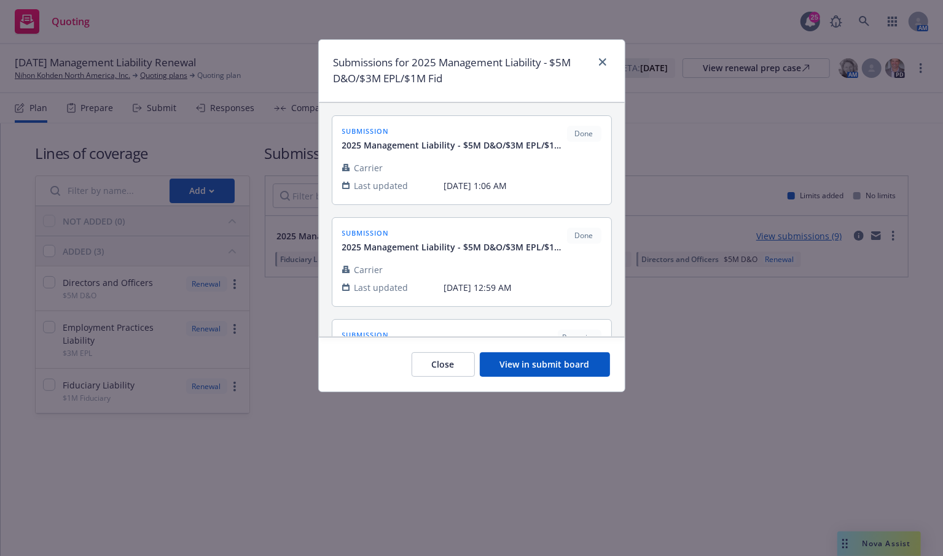
click at [547, 364] on button "View in submit board" at bounding box center [545, 365] width 130 height 25
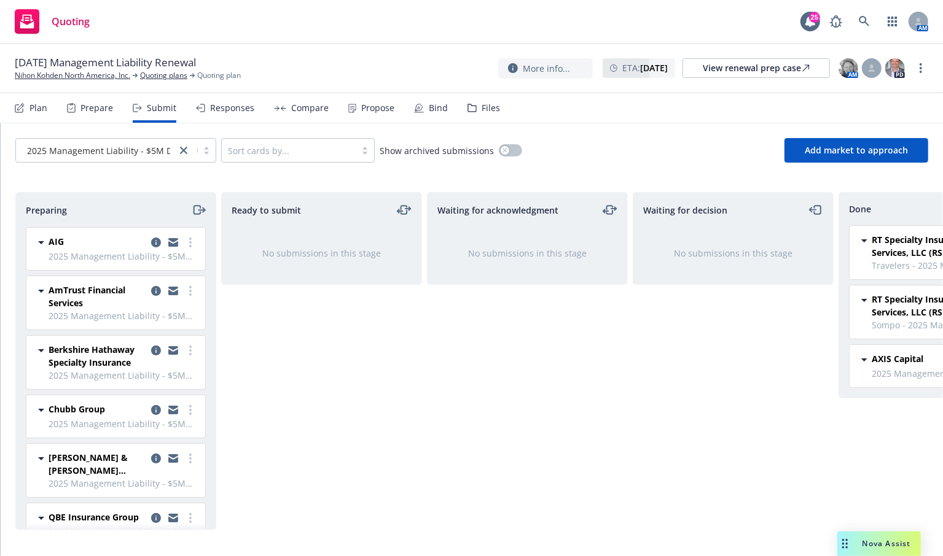
click at [300, 429] on div "Ready to submit No submissions in this stage" at bounding box center [321, 361] width 201 height 338
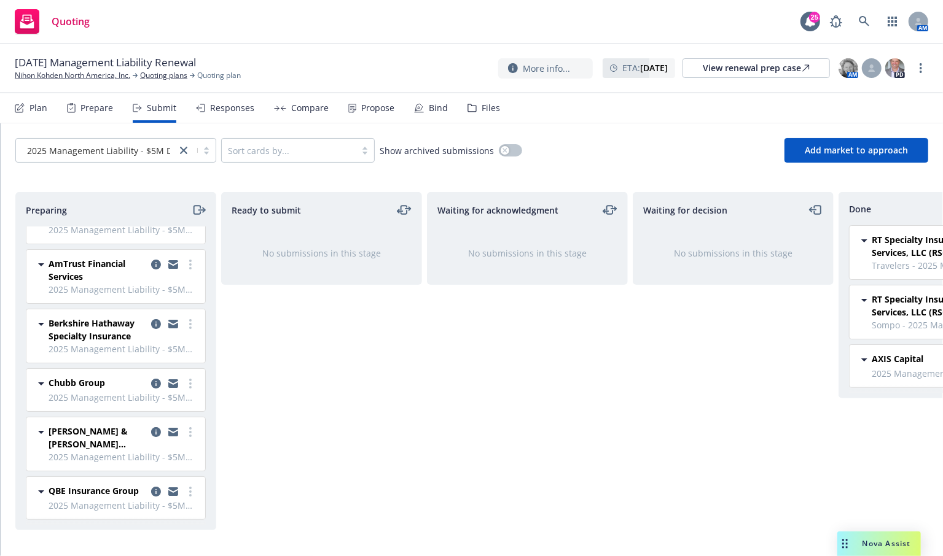
scroll to position [44, 0]
click at [72, 451] on span "2025 Management Liability - $5M D&O/$3M EPL/$1M Fid" at bounding box center [123, 457] width 149 height 13
click at [116, 391] on span "2025 Management Liability - $5M D&O/$3M EPL/$1M Fid" at bounding box center [123, 397] width 149 height 13
click at [119, 343] on span "2025 Management Liability - $5M D&O/$3M EPL/$1M Fid" at bounding box center [123, 349] width 149 height 13
click at [396, 437] on div "Ready to submit No submissions in this stage" at bounding box center [321, 361] width 201 height 338
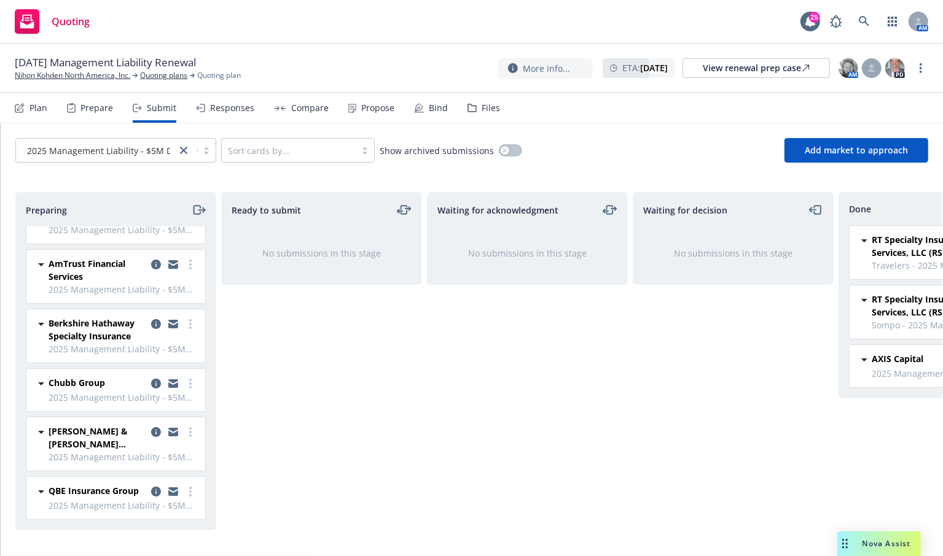
click at [339, 427] on div "Ready to submit No submissions in this stage" at bounding box center [321, 361] width 201 height 338
click at [338, 408] on div "Ready to submit No submissions in this stage" at bounding box center [321, 361] width 201 height 338
click at [184, 317] on link "more" at bounding box center [190, 324] width 15 height 15
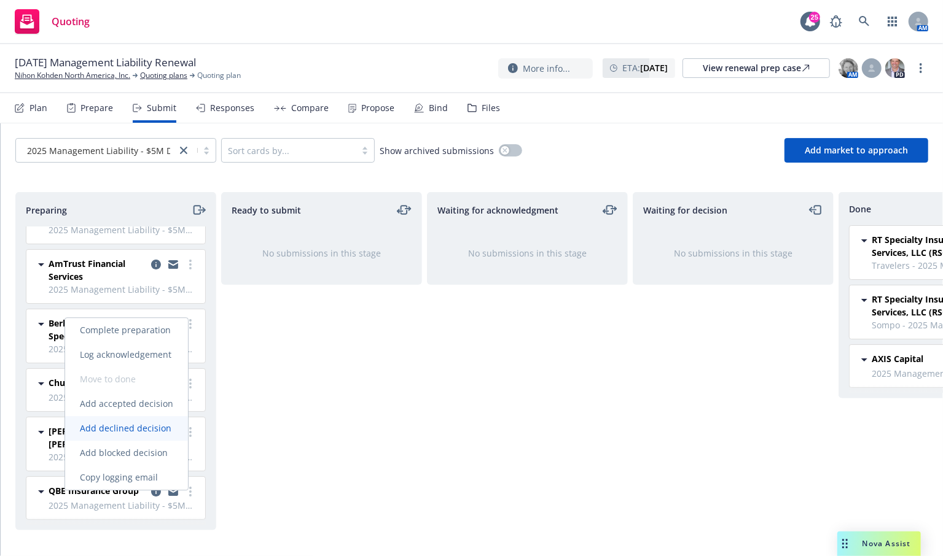
click at [157, 429] on span "Add declined decision" at bounding box center [125, 429] width 121 height 12
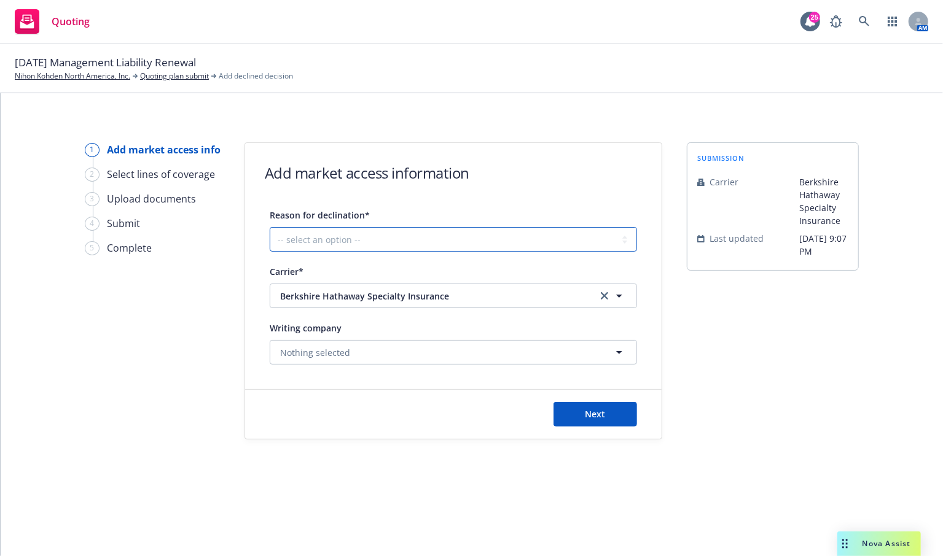
click at [477, 232] on select "-- select an option -- Cannot compete with other markets Carrier non-renewed Ca…" at bounding box center [453, 239] width 367 height 25
select select "CANNOT_COMPETE_WITH_OTHER_MARKETS"
click at [270, 227] on select "-- select an option -- Cannot compete with other markets Carrier non-renewed Ca…" at bounding box center [453, 239] width 367 height 25
click at [589, 413] on span "Next" at bounding box center [595, 414] width 20 height 12
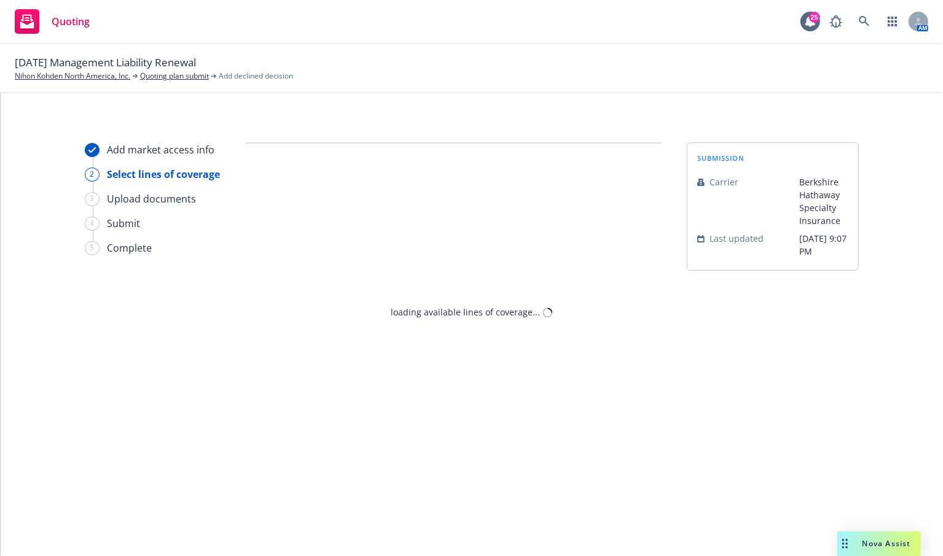
select select "CANNOT_COMPETE_WITH_OTHER_MARKETS"
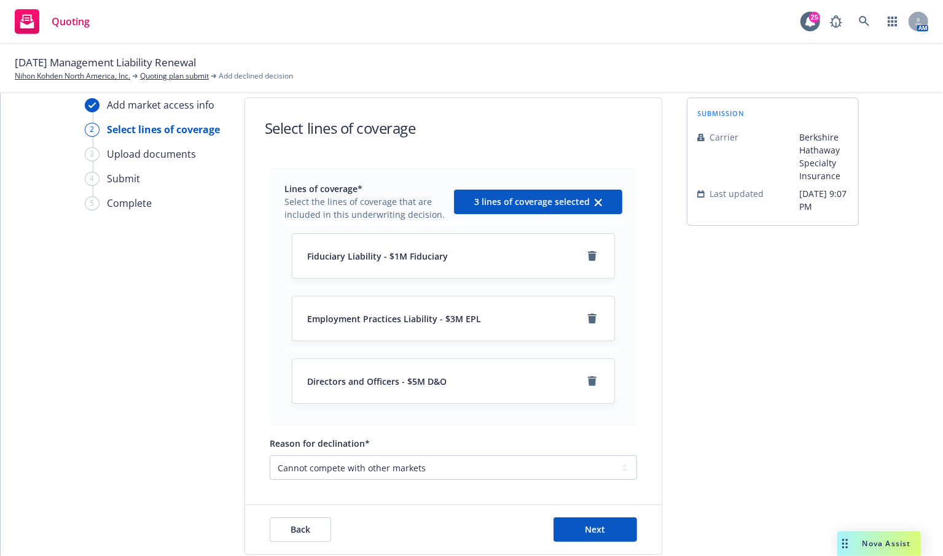
scroll to position [91, 0]
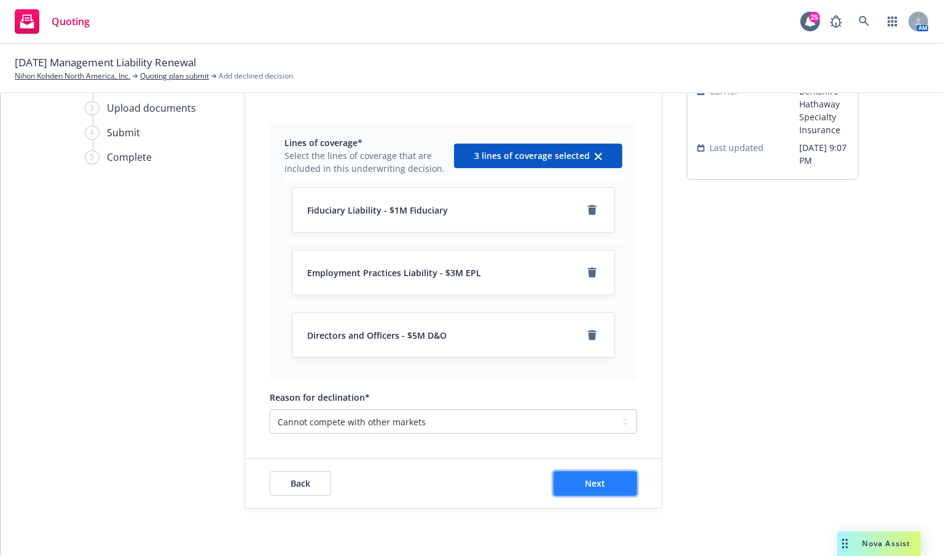
click at [585, 486] on span "Next" at bounding box center [595, 484] width 20 height 12
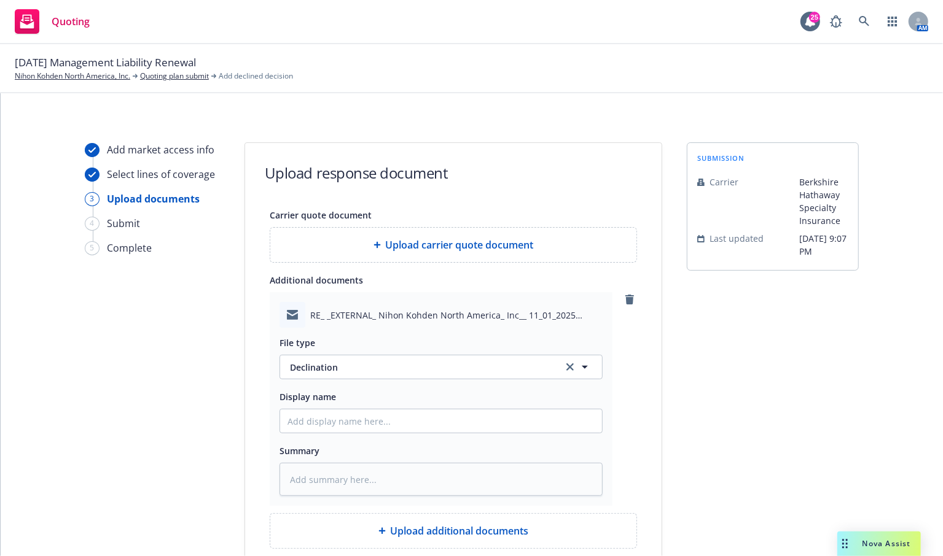
scroll to position [170, 0]
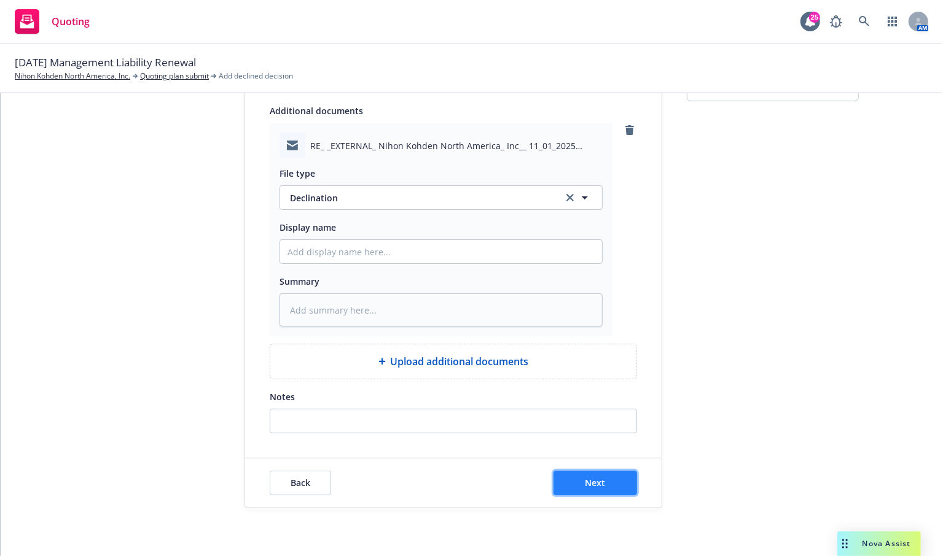
click at [614, 476] on button "Next" at bounding box center [595, 483] width 84 height 25
type textarea "x"
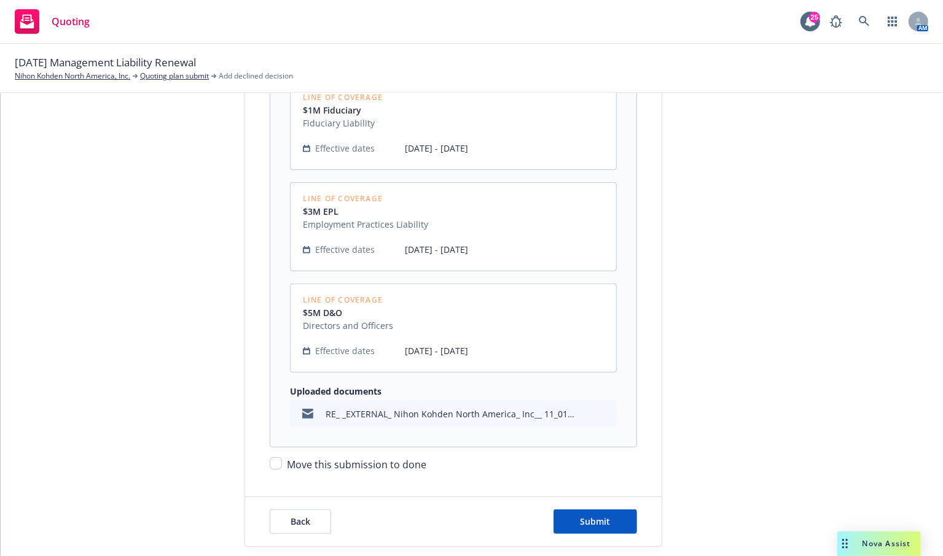
scroll to position [345, 0]
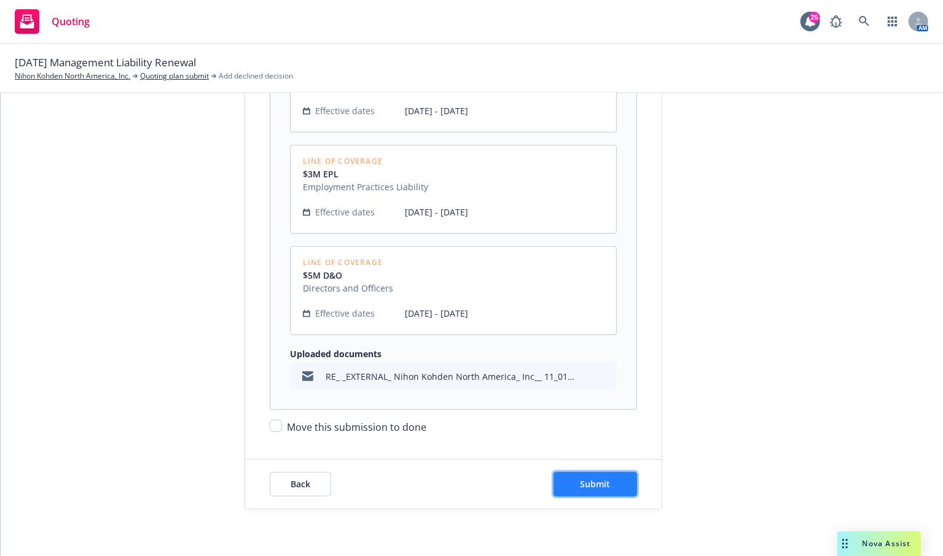
click at [580, 487] on span "Submit" at bounding box center [595, 484] width 30 height 12
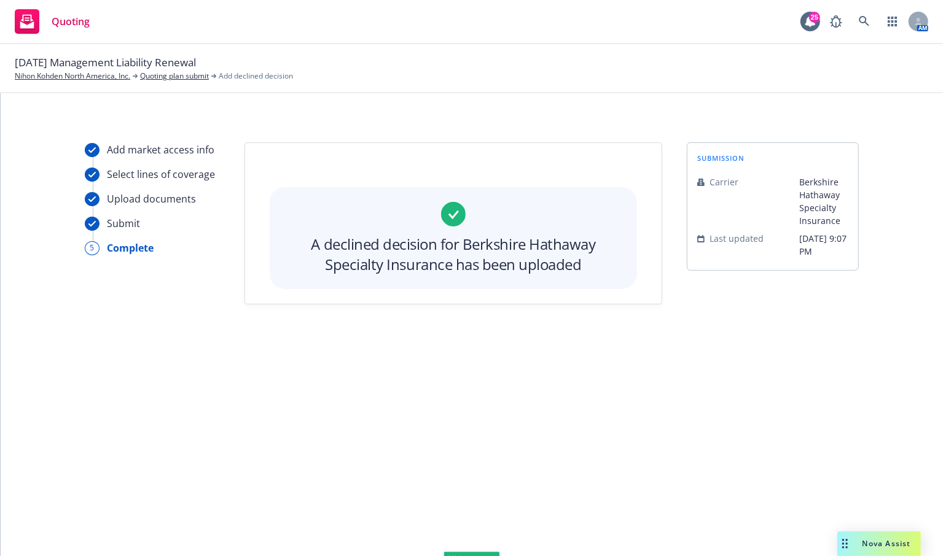
scroll to position [0, 0]
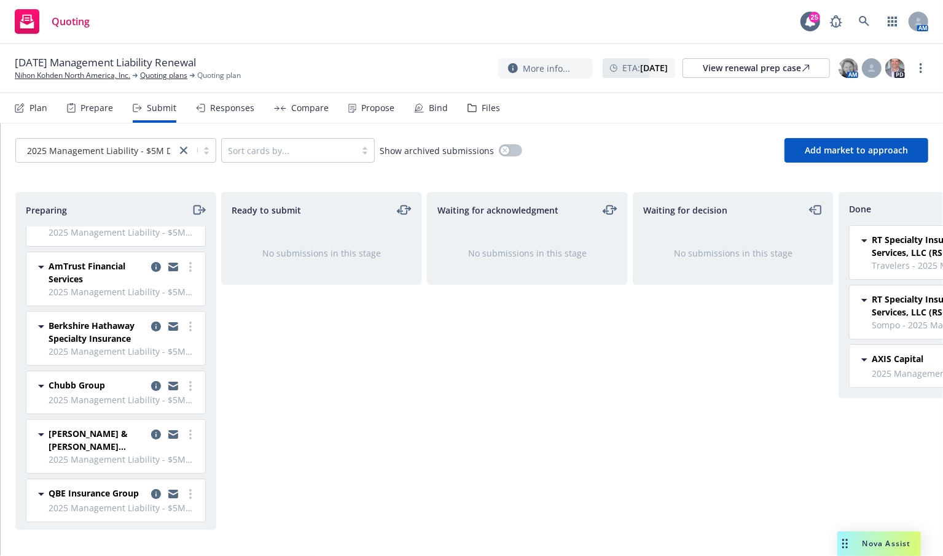
scroll to position [44, 0]
click at [185, 317] on link "more" at bounding box center [190, 324] width 15 height 15
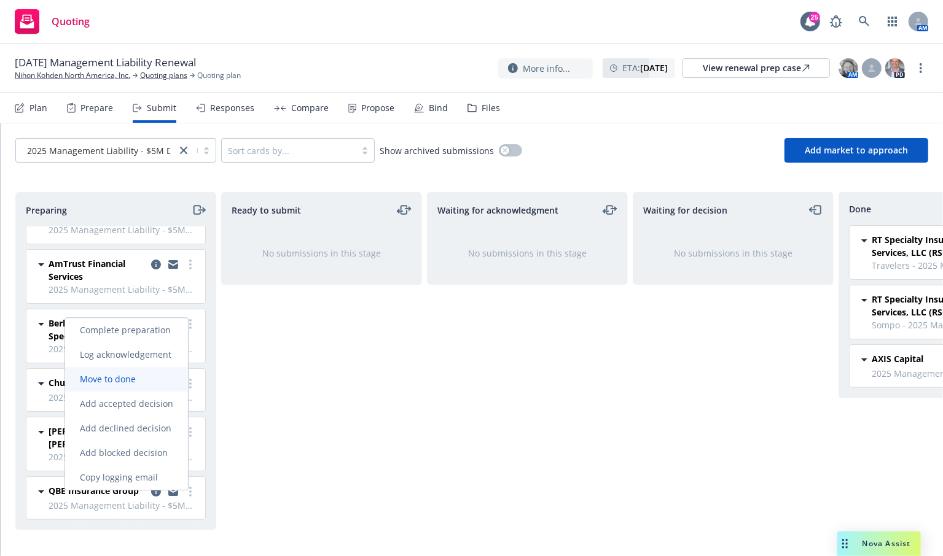
click at [114, 377] on span "Move to done" at bounding box center [107, 379] width 85 height 12
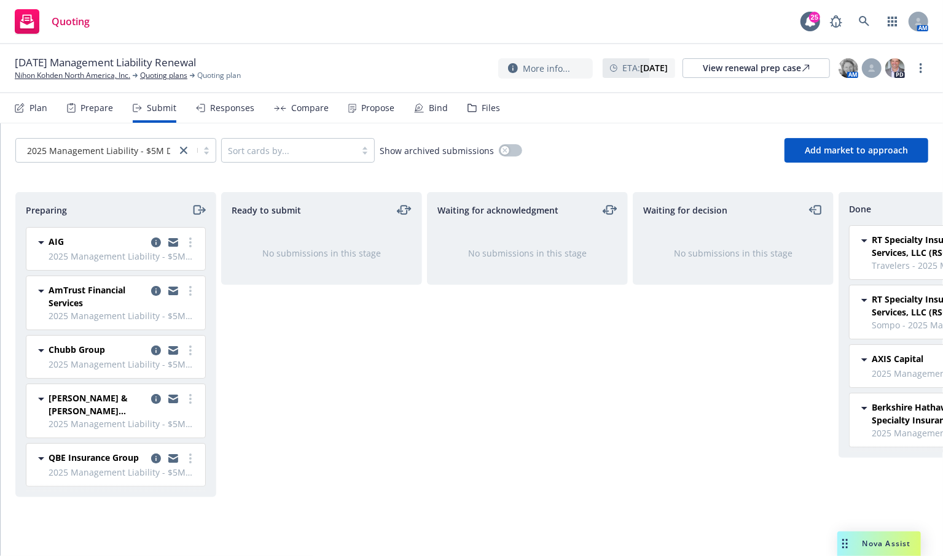
scroll to position [0, 0]
click at [626, 497] on div "Waiting for acknowledgment No submissions in this stage" at bounding box center [527, 361] width 201 height 338
click at [867, 17] on icon at bounding box center [864, 21] width 11 height 11
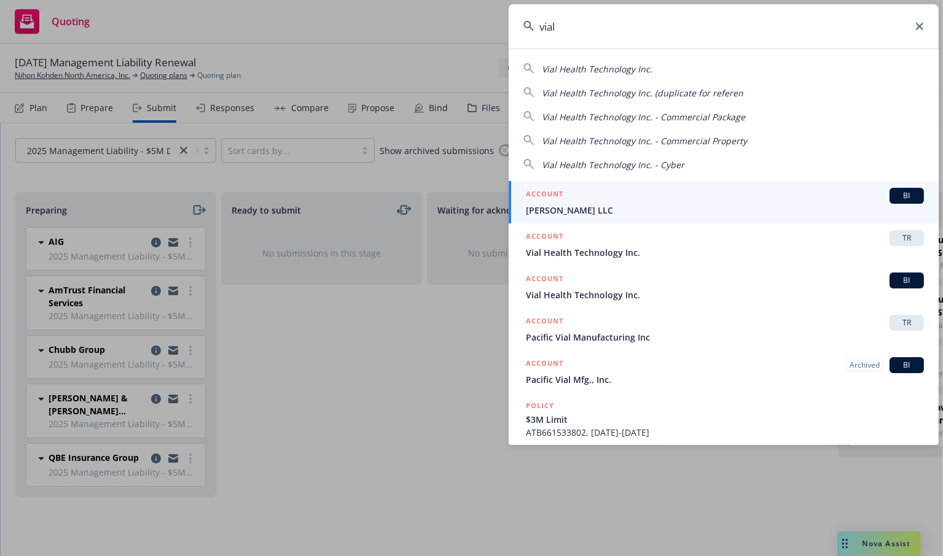
click at [921, 30] on input "vial" at bounding box center [724, 26] width 430 height 44
type input "vial"
click at [916, 29] on icon at bounding box center [919, 26] width 7 height 7
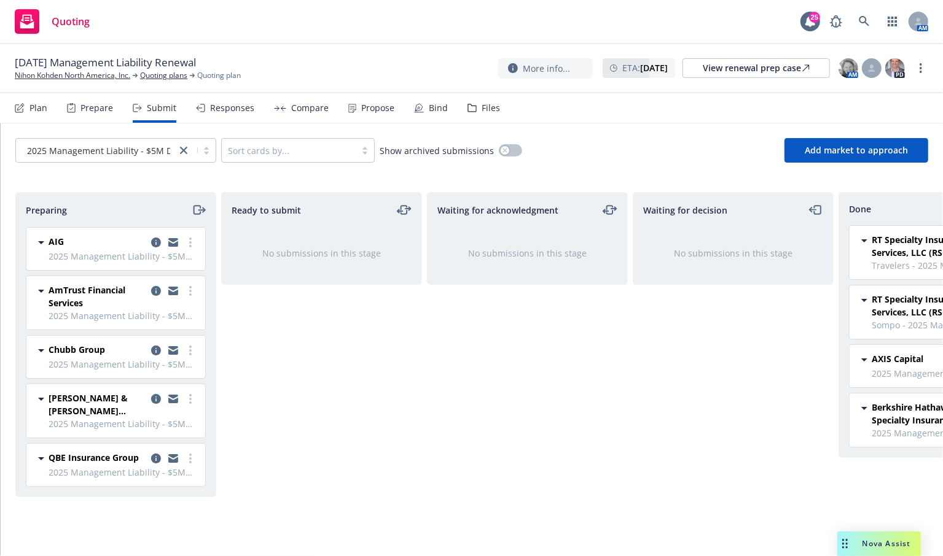
click at [469, 101] on div "Files" at bounding box center [483, 107] width 33 height 29
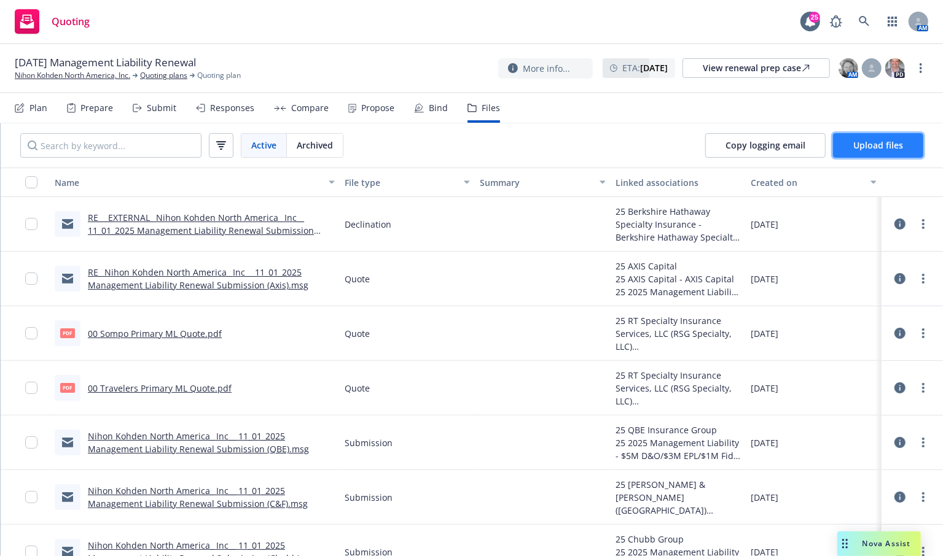
click at [892, 144] on span "Upload files" at bounding box center [878, 145] width 50 height 12
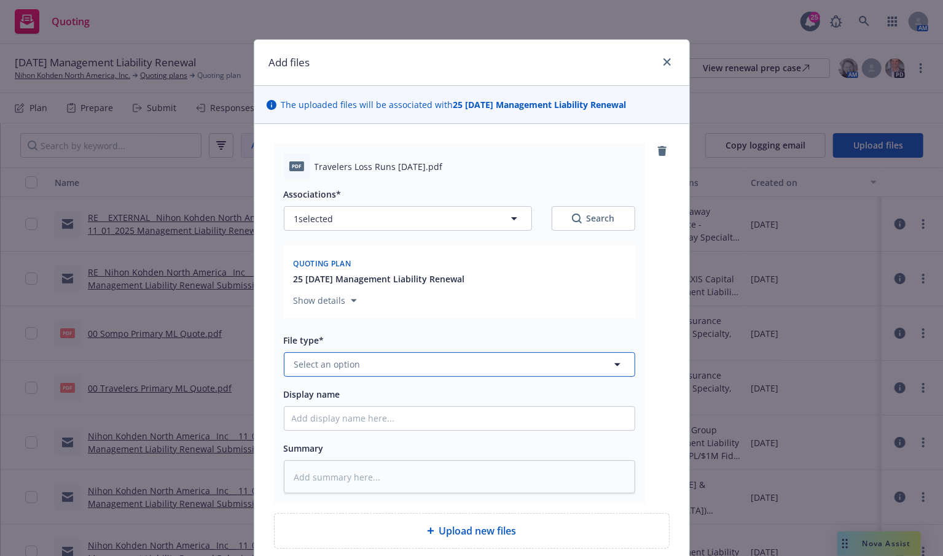
click at [450, 361] on button "Select an option" at bounding box center [459, 365] width 351 height 25
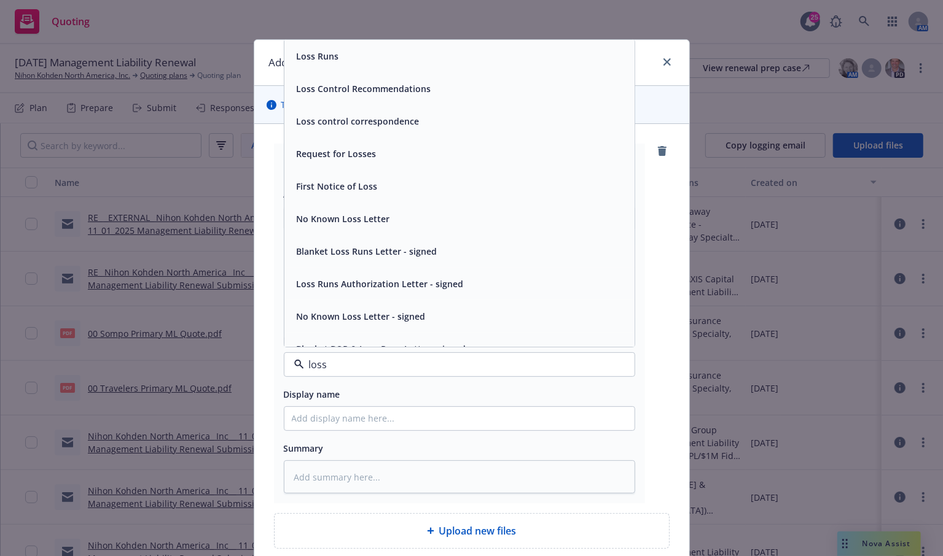
type input "loss"
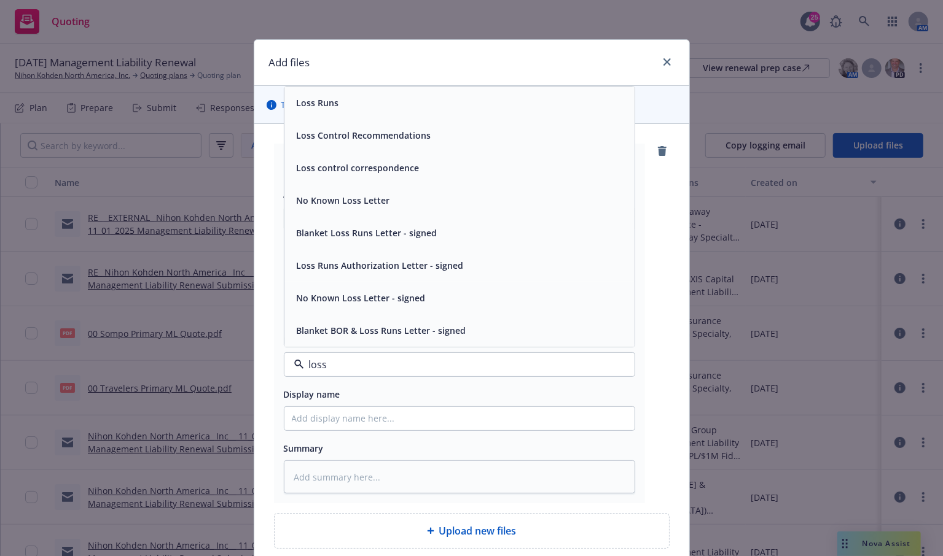
click at [346, 110] on div "Loss Runs" at bounding box center [459, 103] width 335 height 18
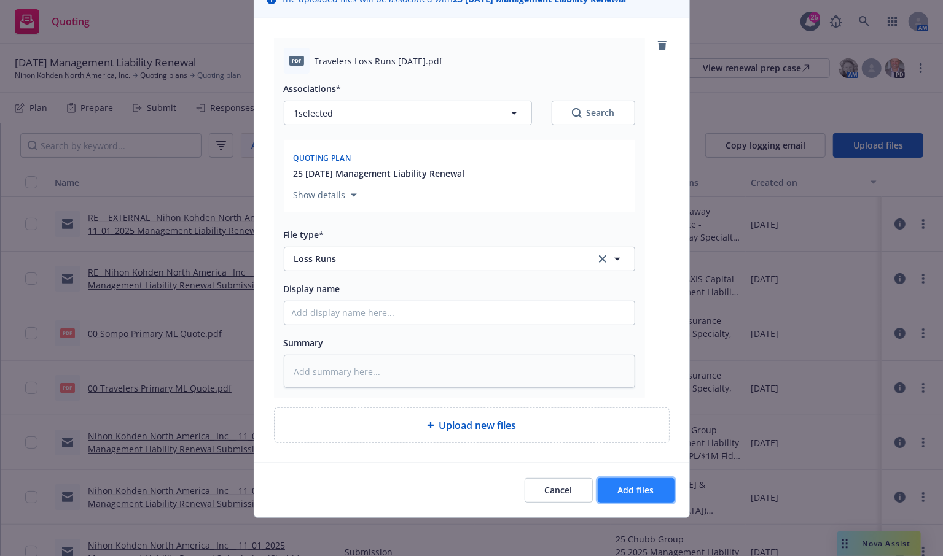
click at [632, 496] on button "Add files" at bounding box center [636, 490] width 77 height 25
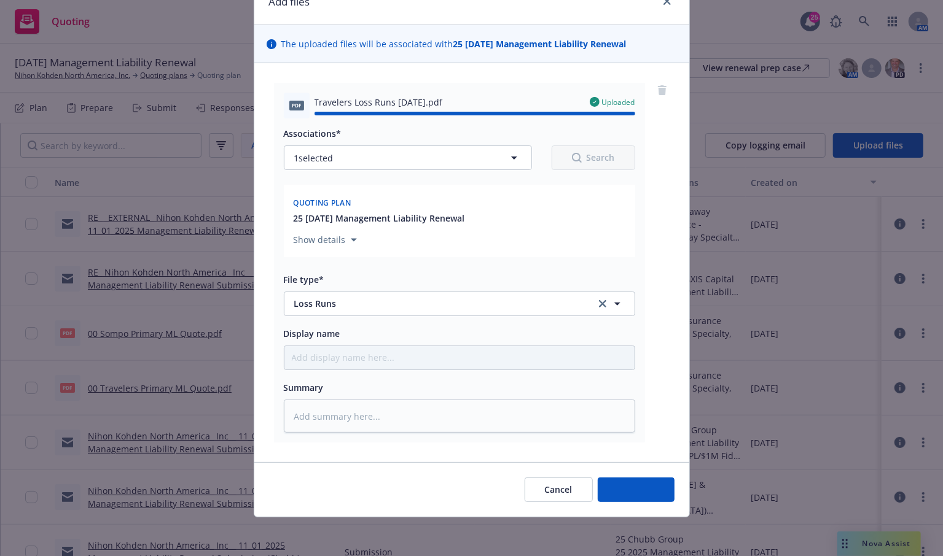
type textarea "x"
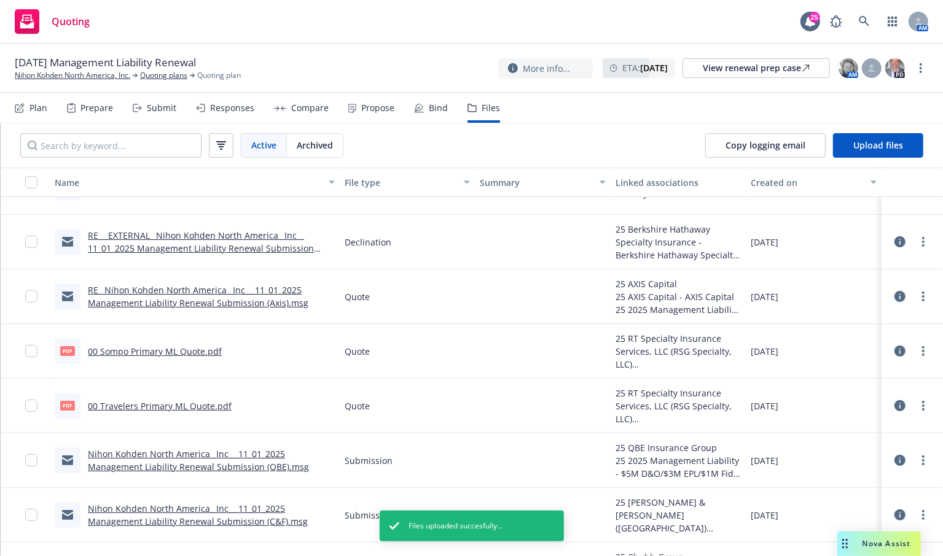
scroll to position [0, 0]
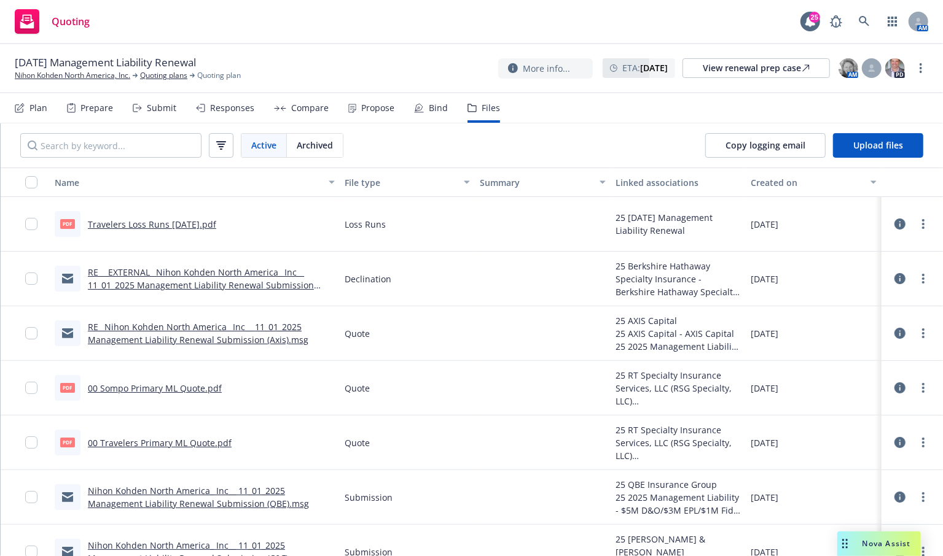
drag, startPoint x: 391, startPoint y: 44, endPoint x: 766, endPoint y: 42, distance: 375.9
click at [391, 44] on div "Quoting 25 AM" at bounding box center [471, 22] width 943 height 44
click at [861, 24] on icon at bounding box center [864, 21] width 11 height 11
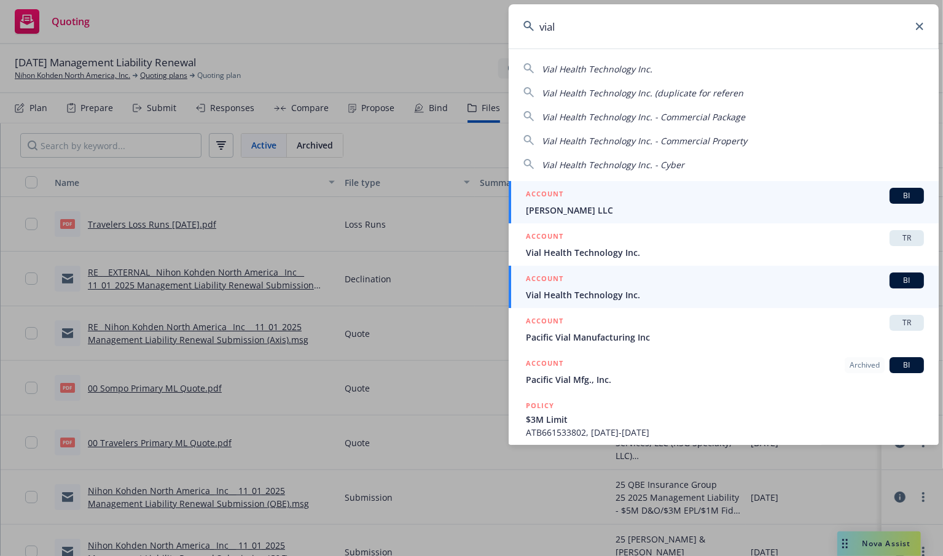
type input "vial"
click at [602, 299] on span "Vial Health Technology Inc." at bounding box center [725, 295] width 398 height 13
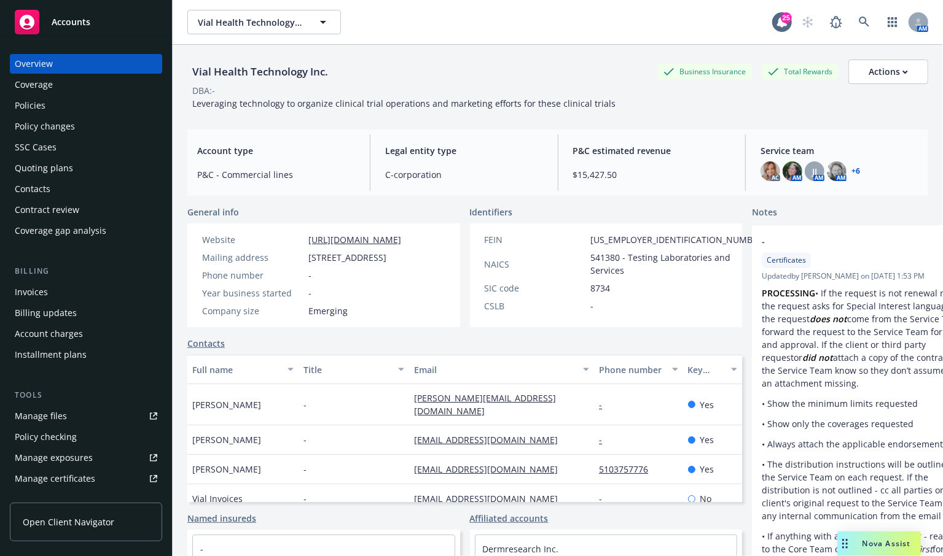
click at [21, 109] on div "Policies" at bounding box center [30, 106] width 31 height 20
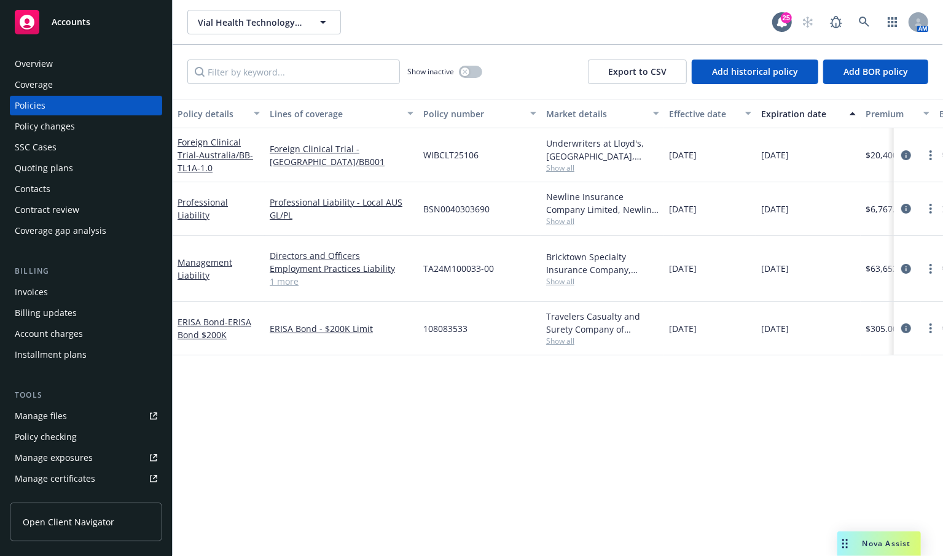
click at [284, 275] on link "1 more" at bounding box center [342, 281] width 144 height 13
click at [185, 262] on link "Management Liability" at bounding box center [204, 269] width 55 height 25
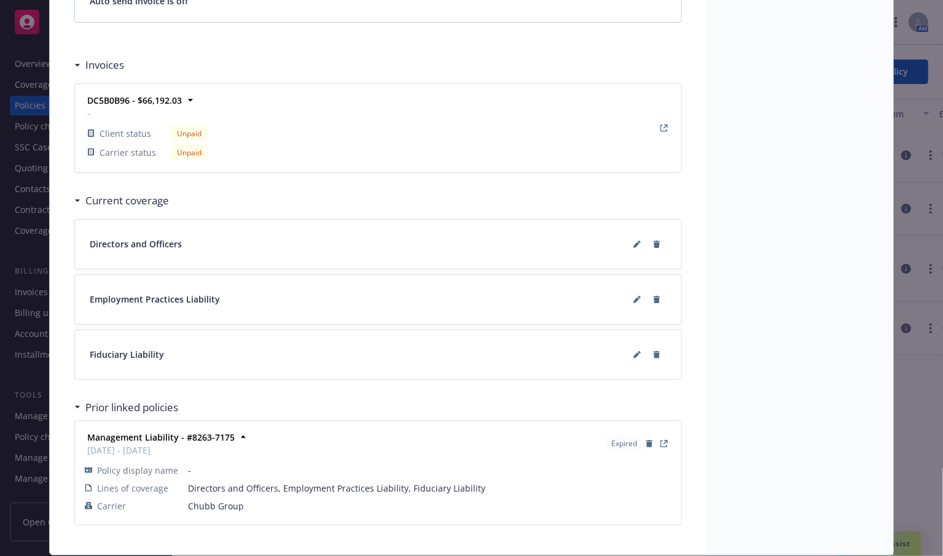
scroll to position [1123, 0]
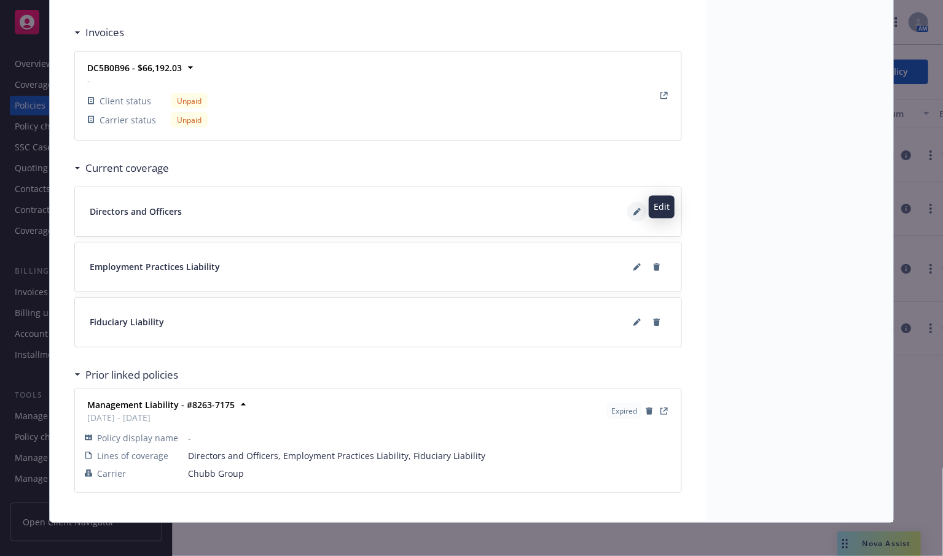
click at [635, 211] on button at bounding box center [637, 212] width 20 height 20
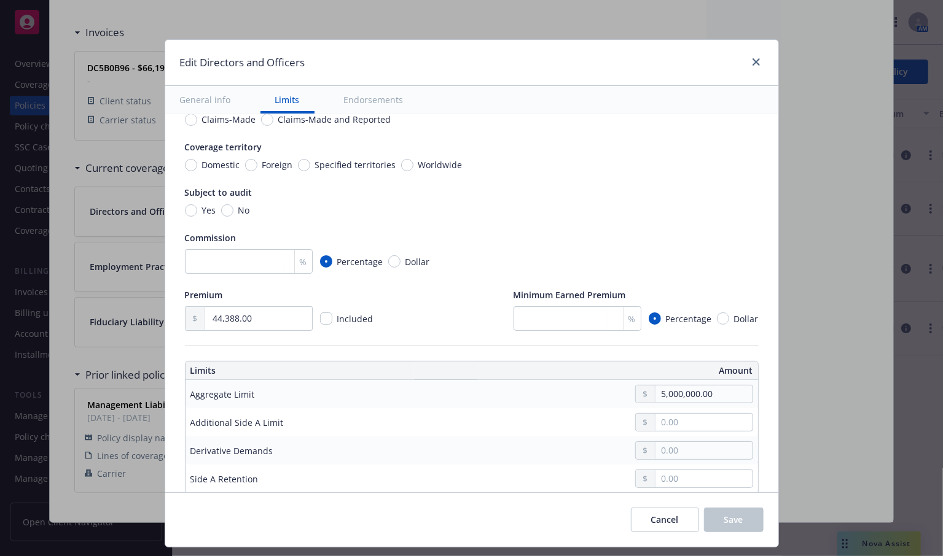
scroll to position [184, 0]
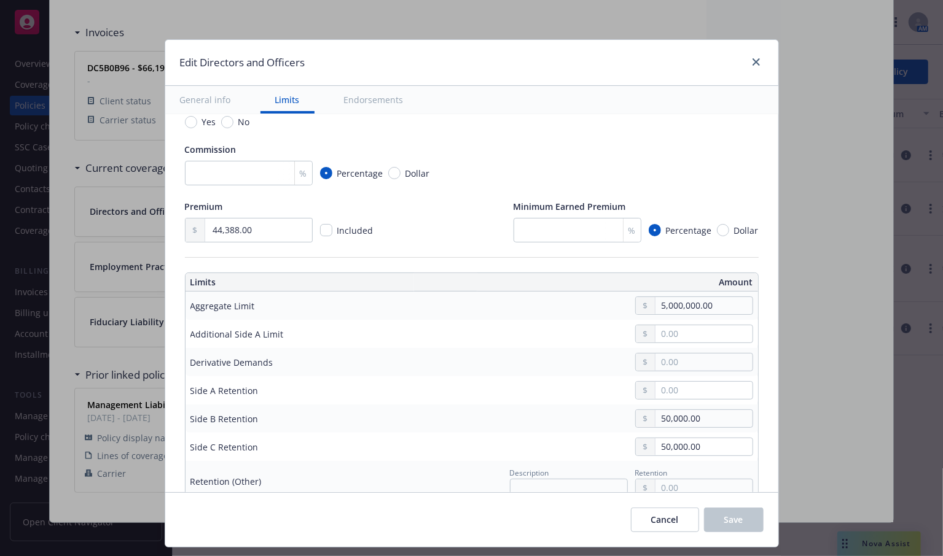
click at [759, 69] on div at bounding box center [754, 63] width 20 height 16
click at [760, 63] on link "close" at bounding box center [756, 62] width 15 height 15
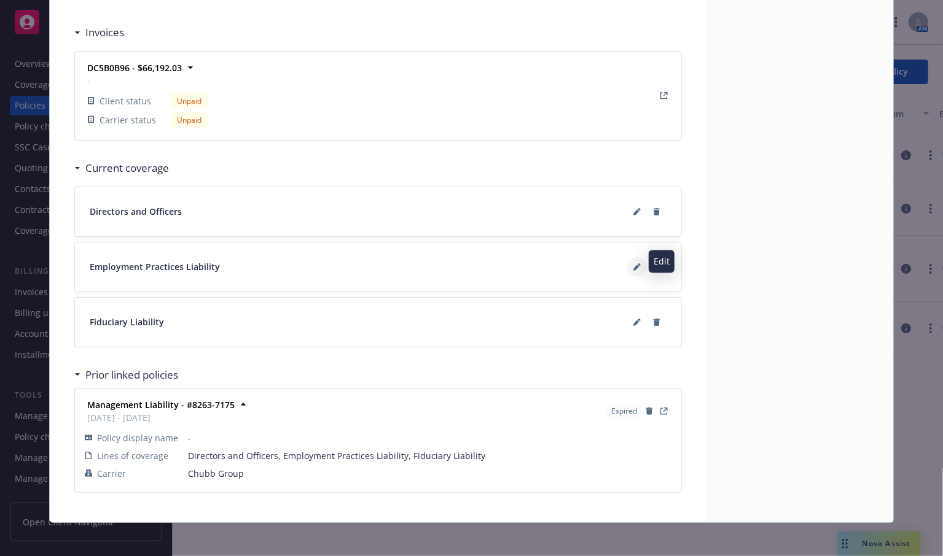
click at [633, 265] on icon at bounding box center [636, 268] width 6 height 6
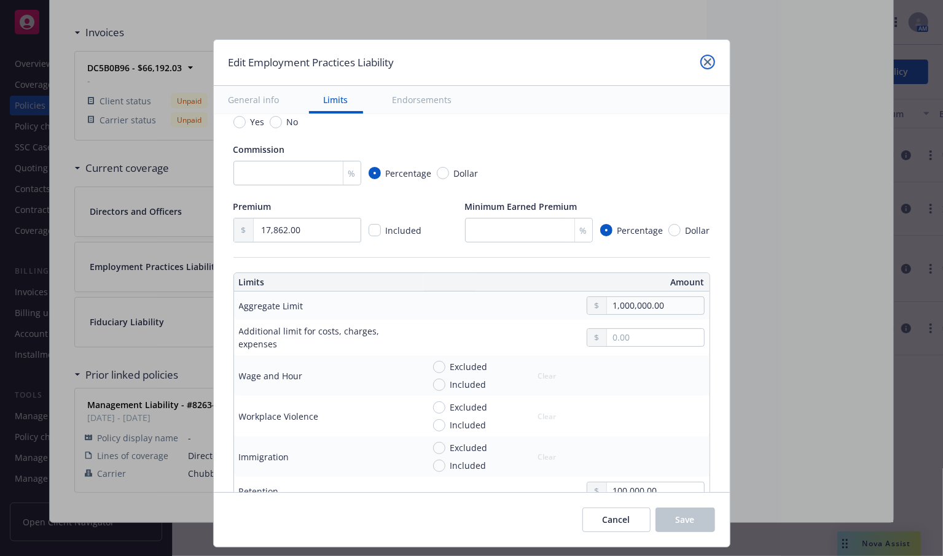
click at [704, 63] on icon "close" at bounding box center [707, 61] width 7 height 7
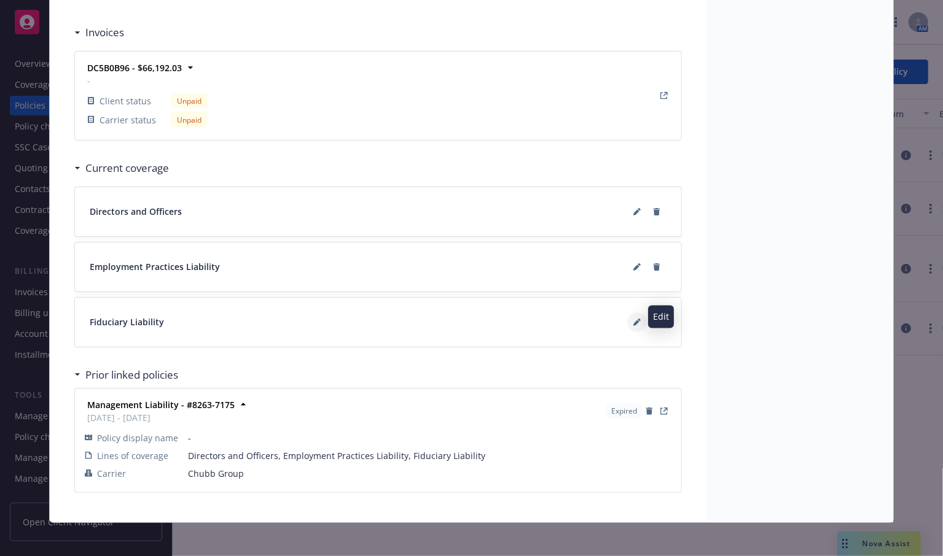
click at [633, 319] on icon at bounding box center [636, 322] width 7 height 7
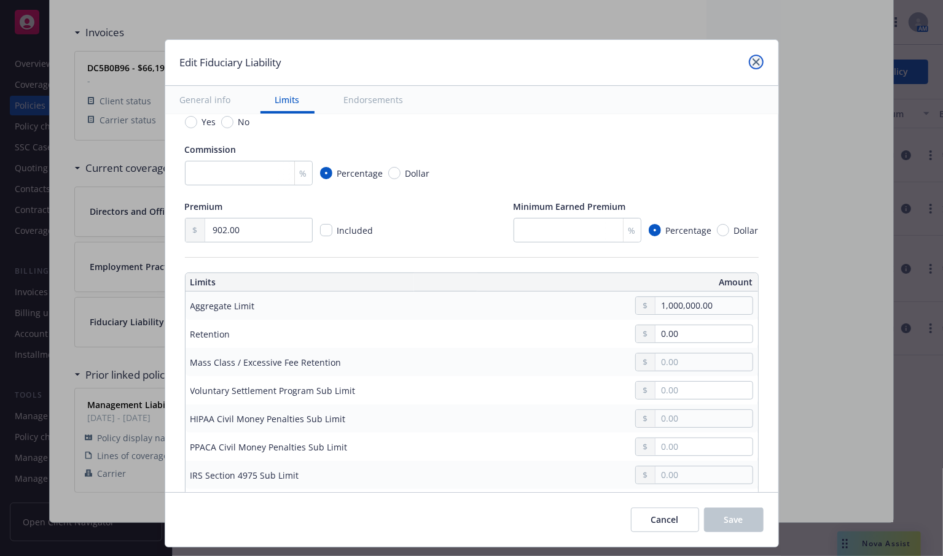
click at [757, 58] on icon "close" at bounding box center [755, 61] width 7 height 7
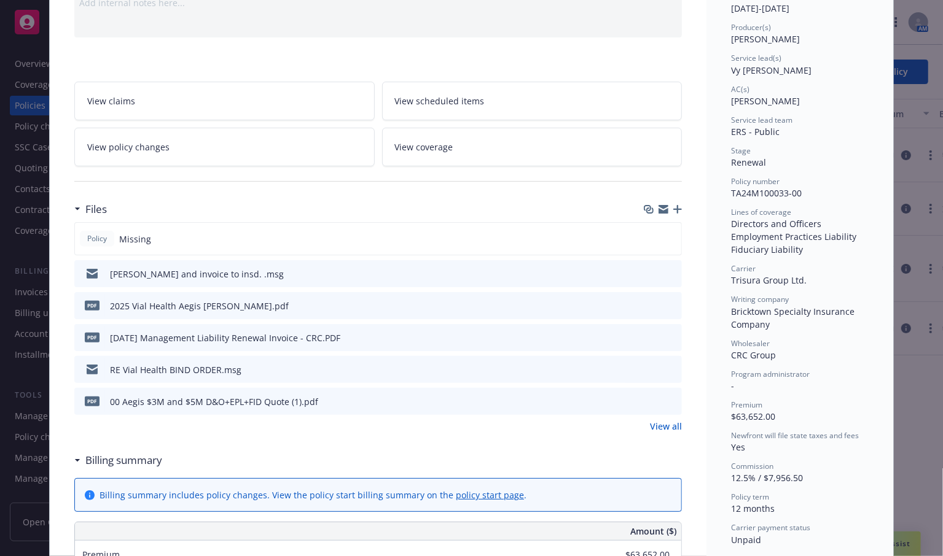
scroll to position [0, 0]
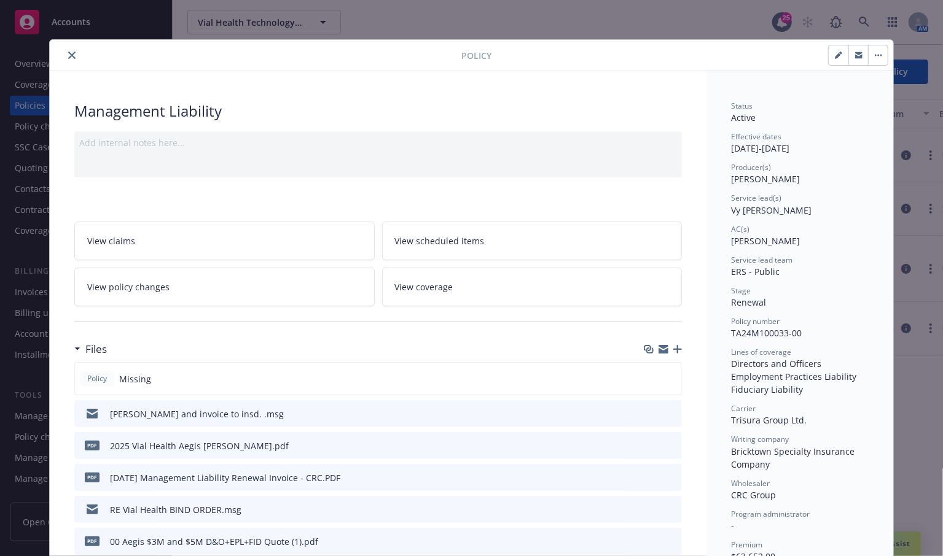
click at [833, 61] on button "button" at bounding box center [838, 55] width 20 height 20
select select "RENEWAL"
select select "12"
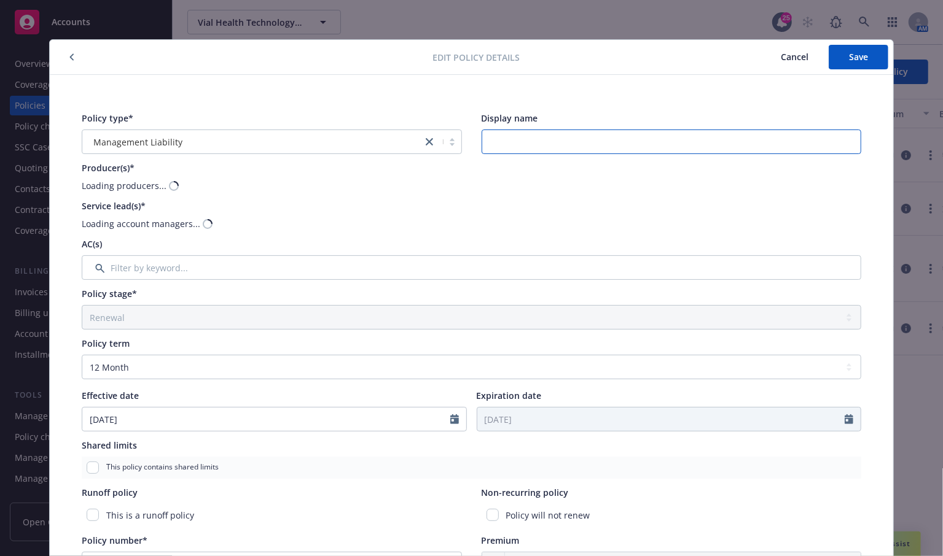
click at [528, 147] on input "Display name" at bounding box center [671, 142] width 380 height 25
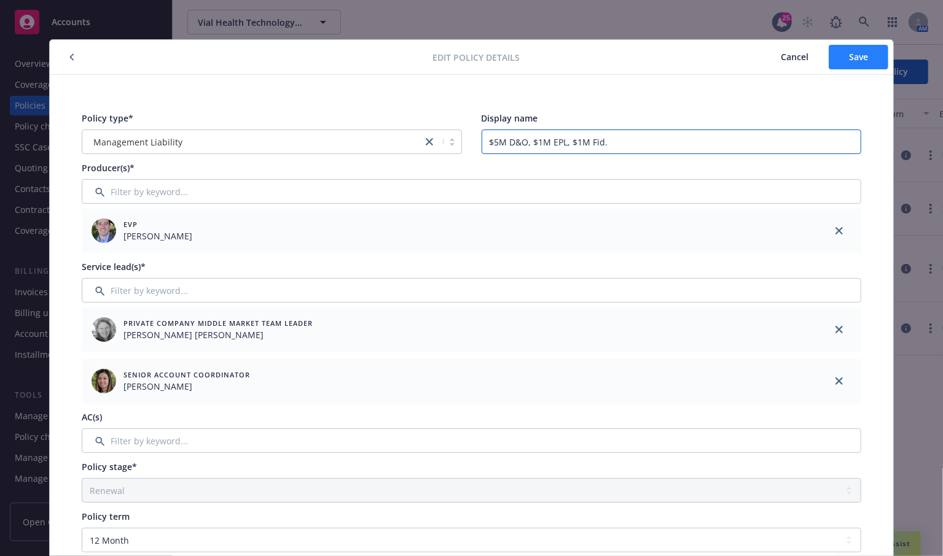
type input "$5M D&O, $1M EPL, $1M Fid."
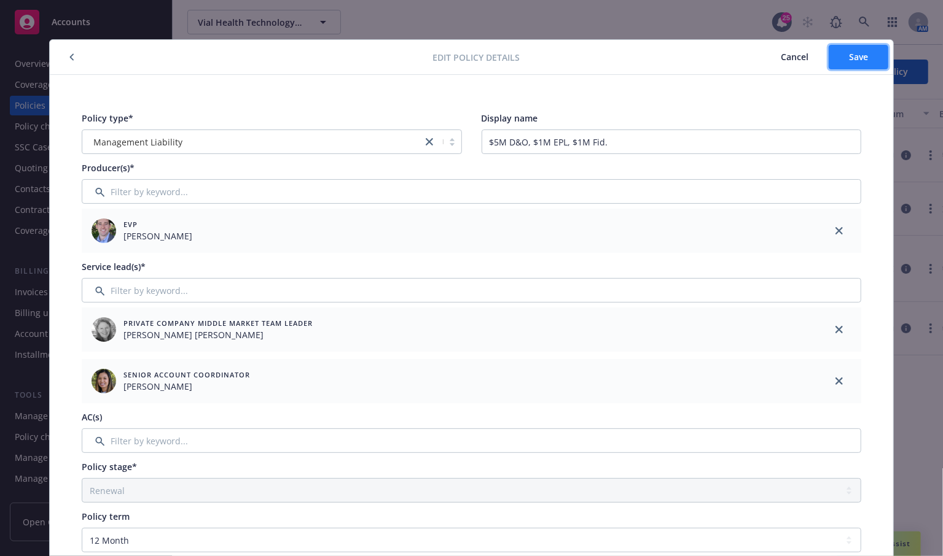
click at [849, 52] on span "Save" at bounding box center [858, 57] width 19 height 12
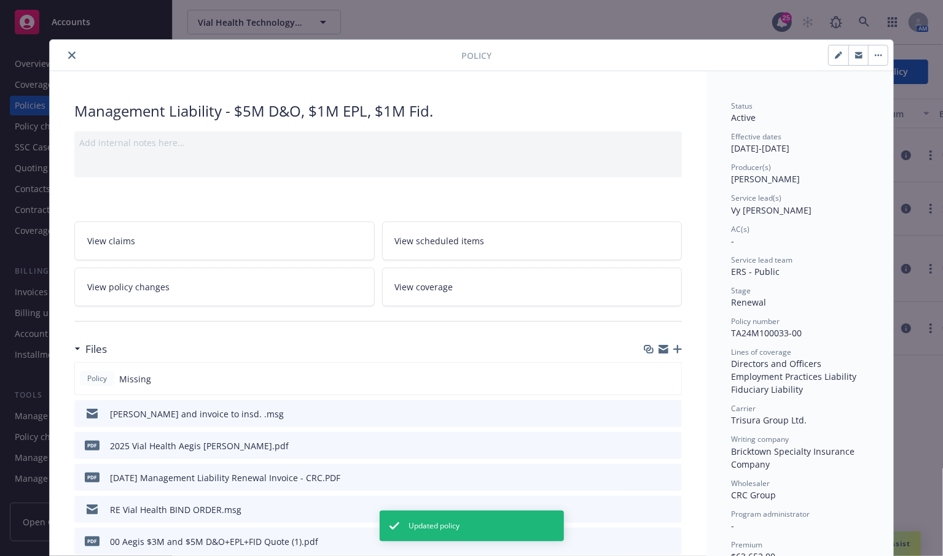
click at [68, 57] on icon "close" at bounding box center [71, 55] width 7 height 7
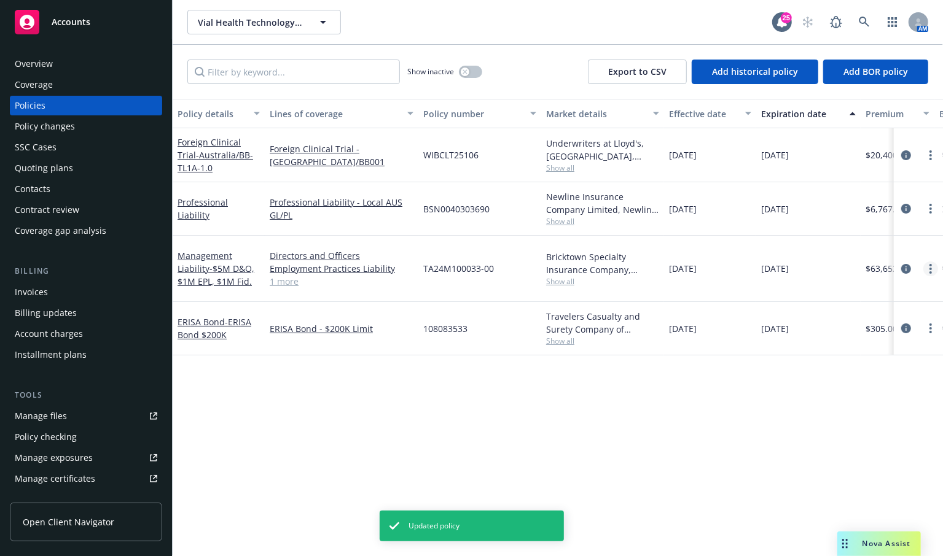
click at [930, 269] on link "more" at bounding box center [930, 269] width 15 height 15
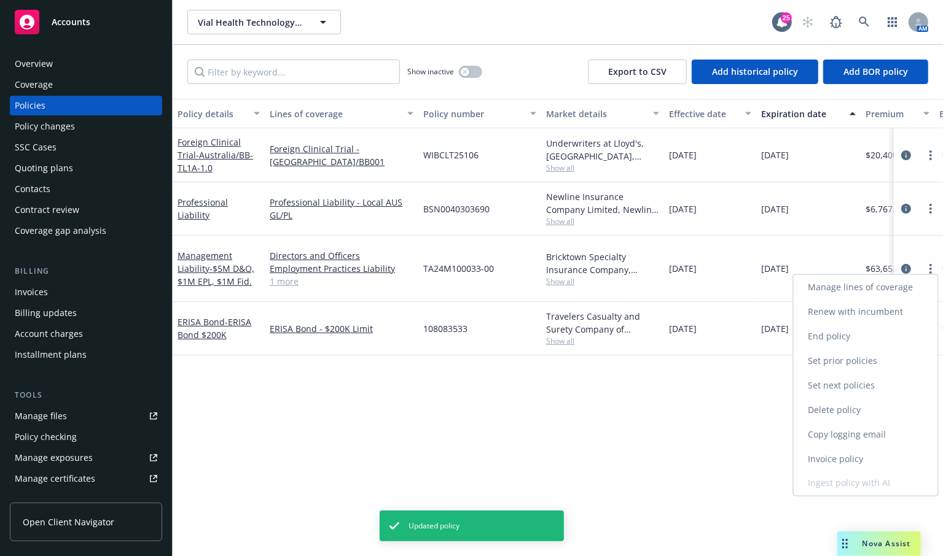
click at [860, 293] on link "Manage lines of coverage" at bounding box center [865, 287] width 144 height 25
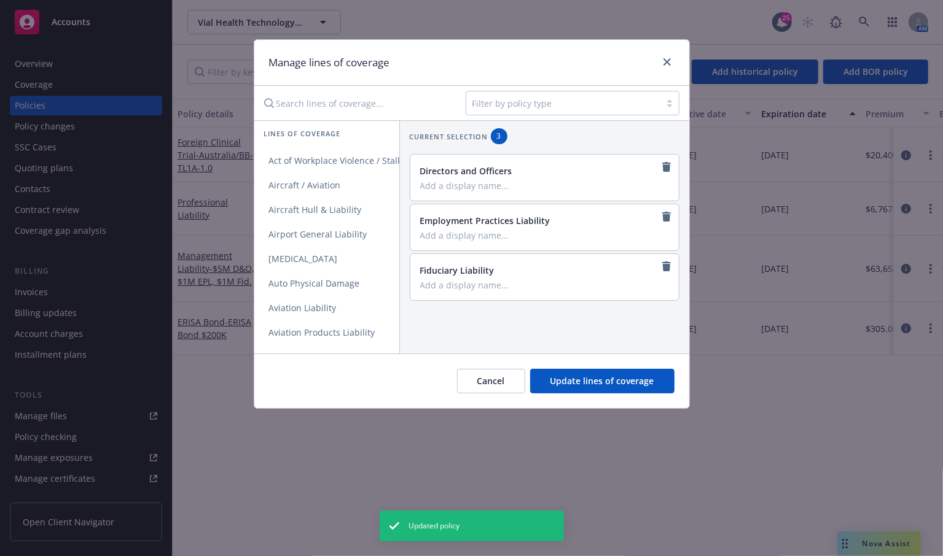
click at [454, 185] on input "Add a display name..." at bounding box center [543, 185] width 246 height 11
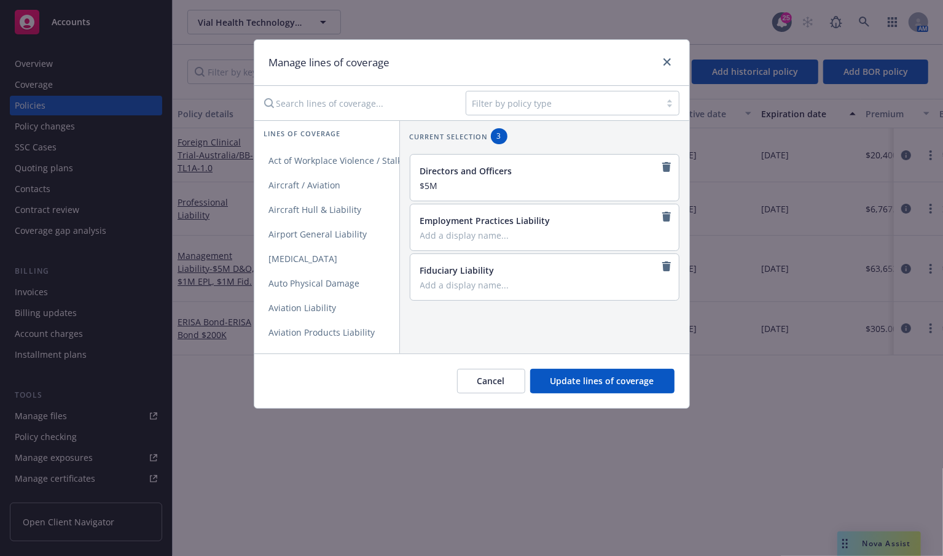
type input "$5M"
click at [457, 233] on input "Add a display name..." at bounding box center [543, 235] width 246 height 11
type input "$1M"
click at [446, 279] on input "Add a display name..." at bounding box center [543, 284] width 246 height 11
type input "$1M"
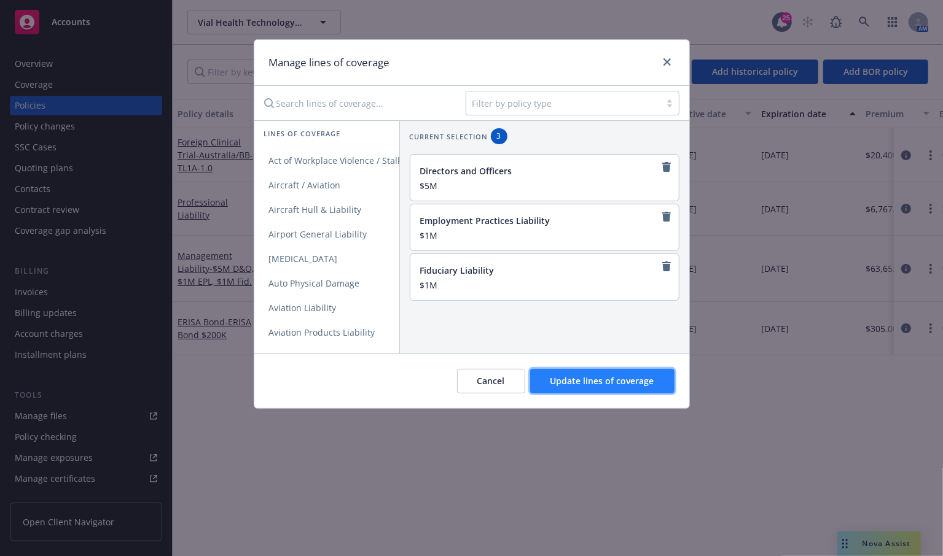
click at [573, 380] on span "Update lines of coverage" at bounding box center [602, 381] width 104 height 12
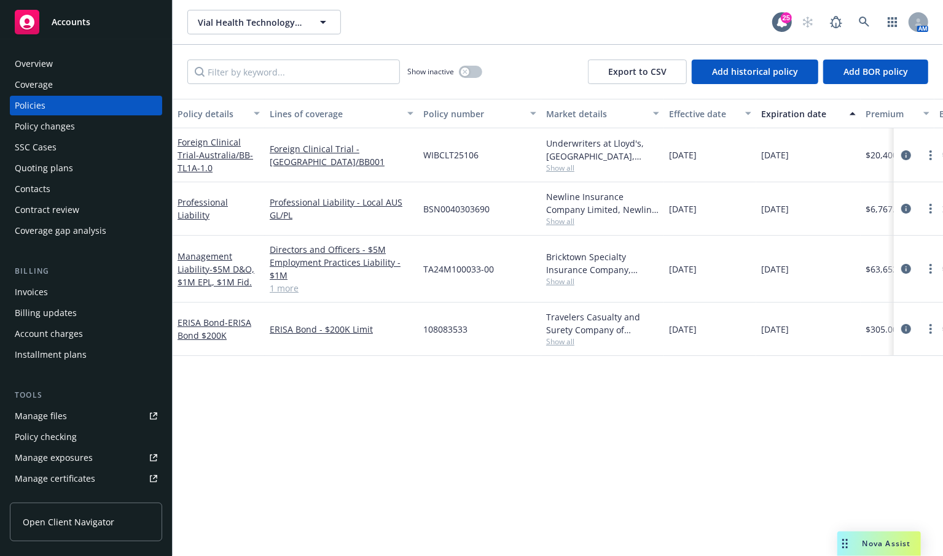
click at [572, 456] on div "Policy details Lines of coverage Policy number Market details Effective date Ex…" at bounding box center [558, 328] width 770 height 458
click at [424, 467] on div "Policy details Lines of coverage Policy number Market details Effective date Ex…" at bounding box center [558, 328] width 770 height 458
click at [470, 76] on button "button" at bounding box center [470, 72] width 23 height 12
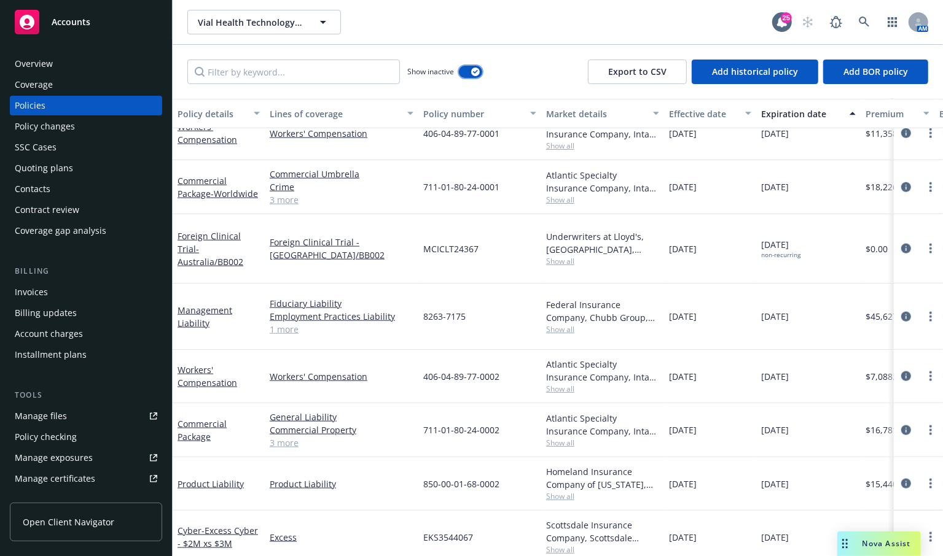
scroll to position [750, 0]
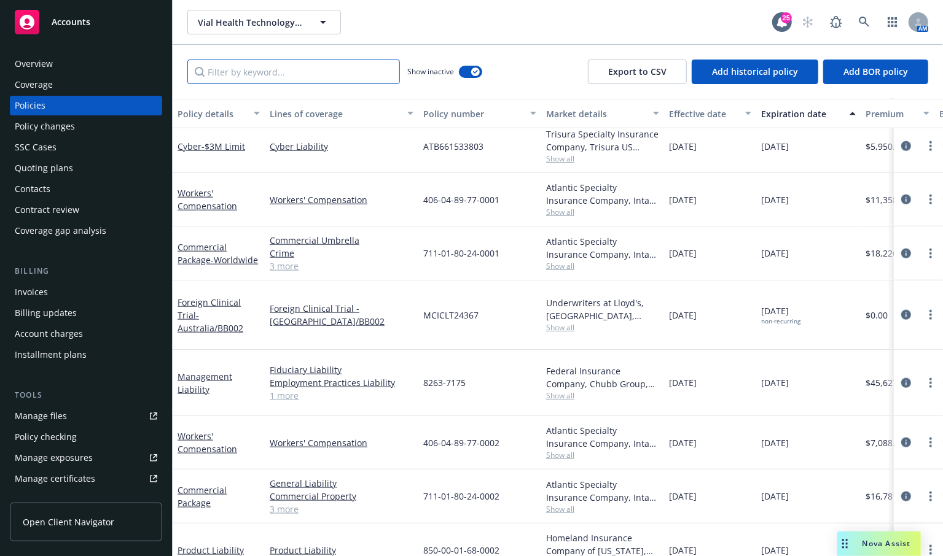
click at [241, 79] on input "Filter by keyword..." at bounding box center [293, 72] width 212 height 25
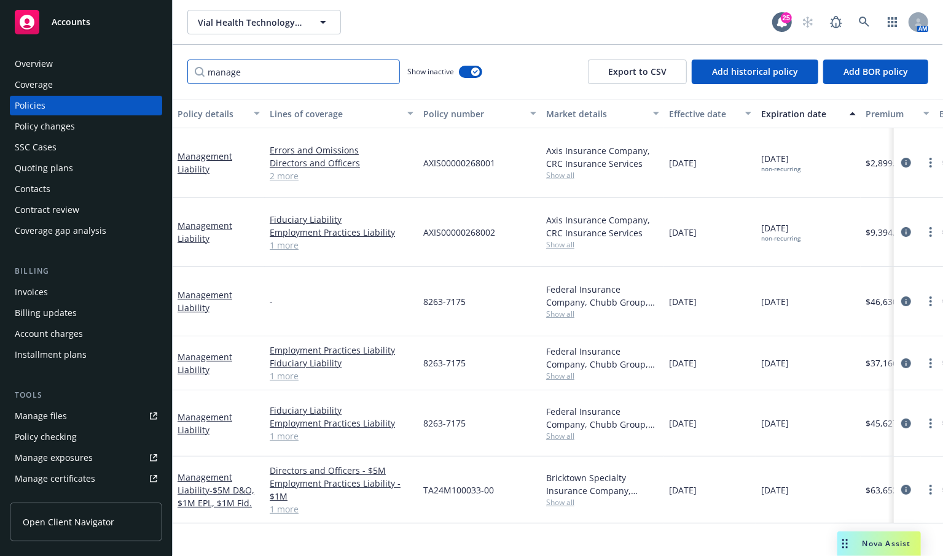
scroll to position [0, 0]
type input "manage"
click at [200, 411] on link "Management Liability" at bounding box center [204, 423] width 55 height 25
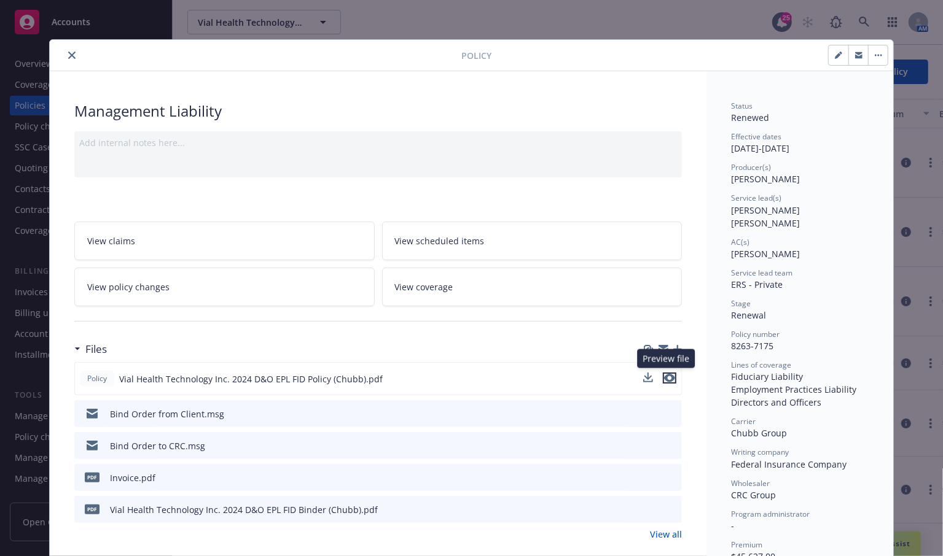
click at [665, 378] on icon "preview file" at bounding box center [669, 378] width 11 height 9
click at [649, 374] on icon "download file" at bounding box center [649, 378] width 10 height 10
click at [72, 58] on button "close" at bounding box center [71, 55] width 15 height 15
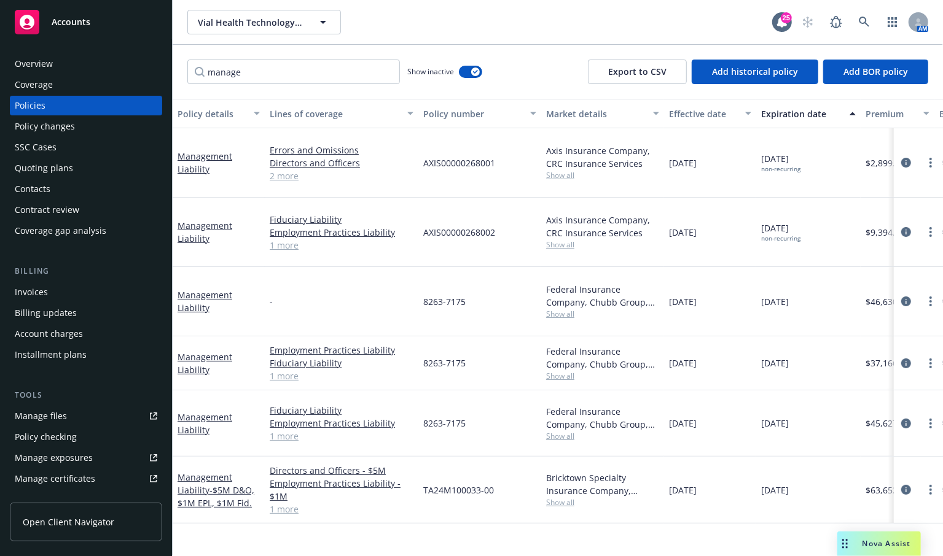
click at [45, 423] on div "Manage files" at bounding box center [41, 417] width 52 height 20
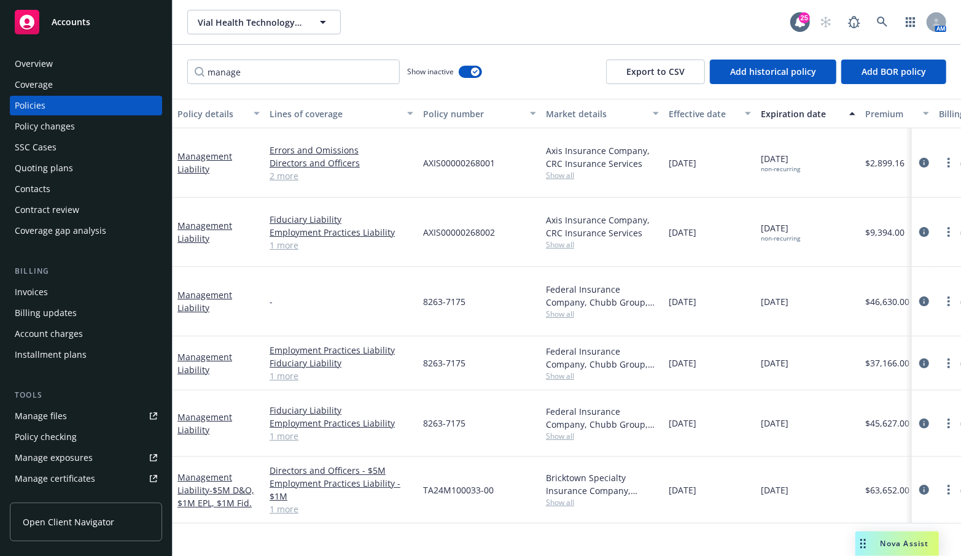
click at [435, 541] on div "Policy details Lines of coverage Policy number Market details Effective date Ex…" at bounding box center [567, 328] width 789 height 458
click at [462, 540] on div "Policy details Lines of coverage Policy number Market details Effective date Ex…" at bounding box center [567, 328] width 789 height 458
click at [514, 529] on div "Policy details Lines of coverage Policy number Market details Effective date Ex…" at bounding box center [567, 328] width 789 height 458
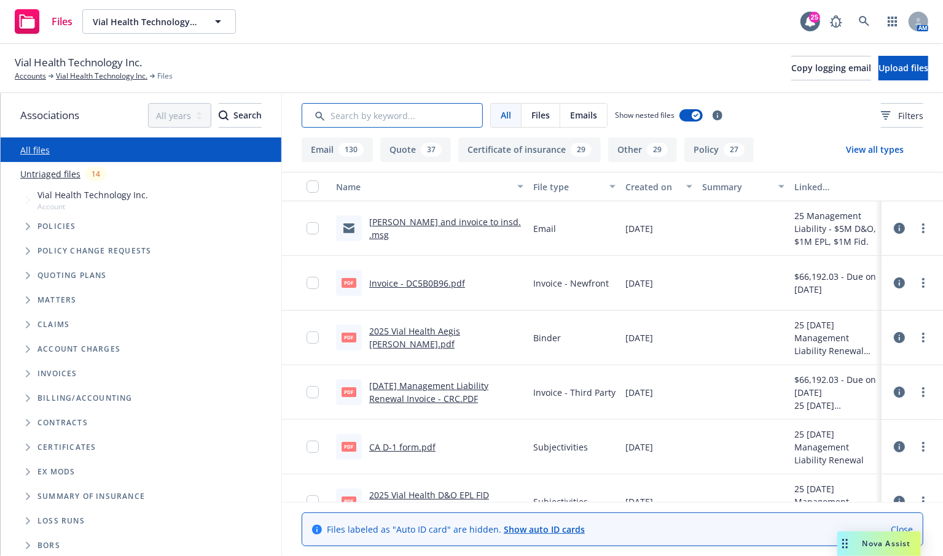
click at [365, 112] on input "Search by keyword..." at bounding box center [392, 115] width 181 height 25
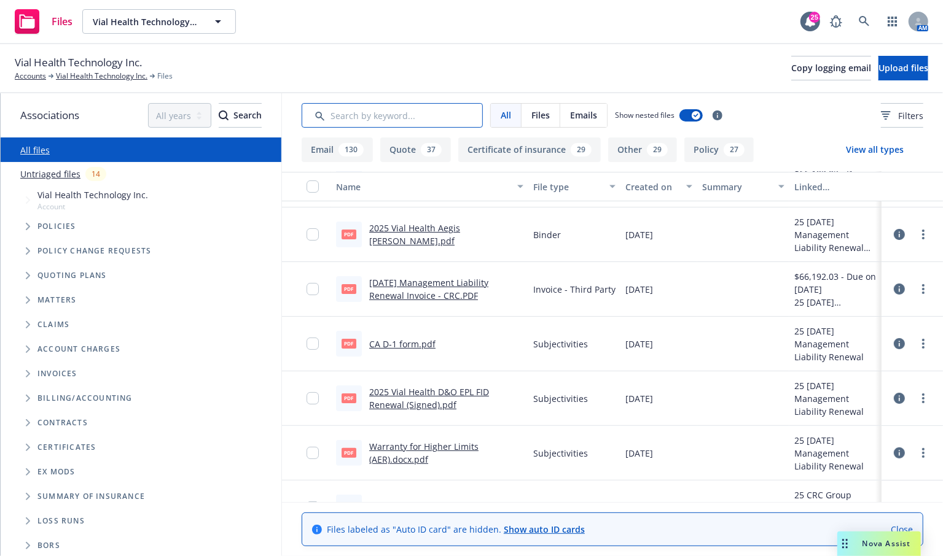
scroll to position [61, 0]
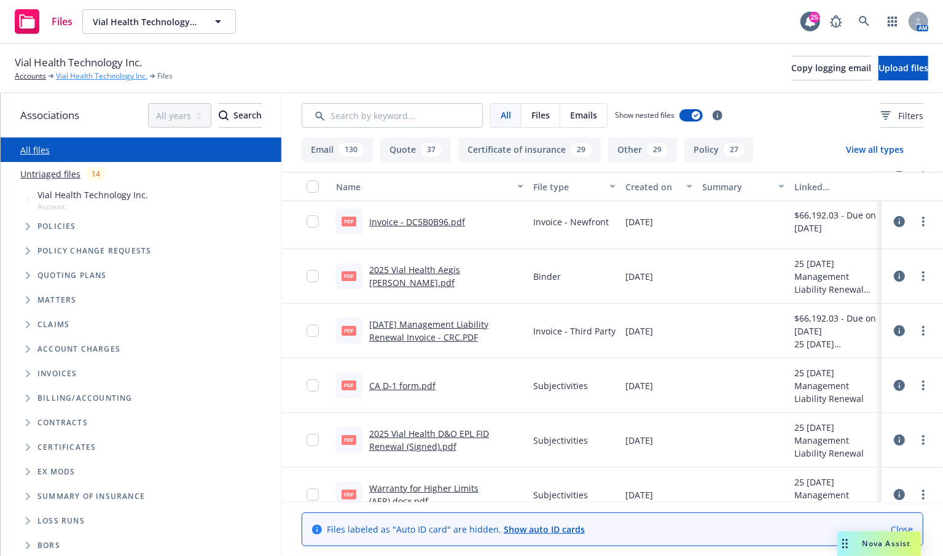
click at [76, 73] on link "Vial Health Technology Inc." at bounding box center [102, 76] width 92 height 11
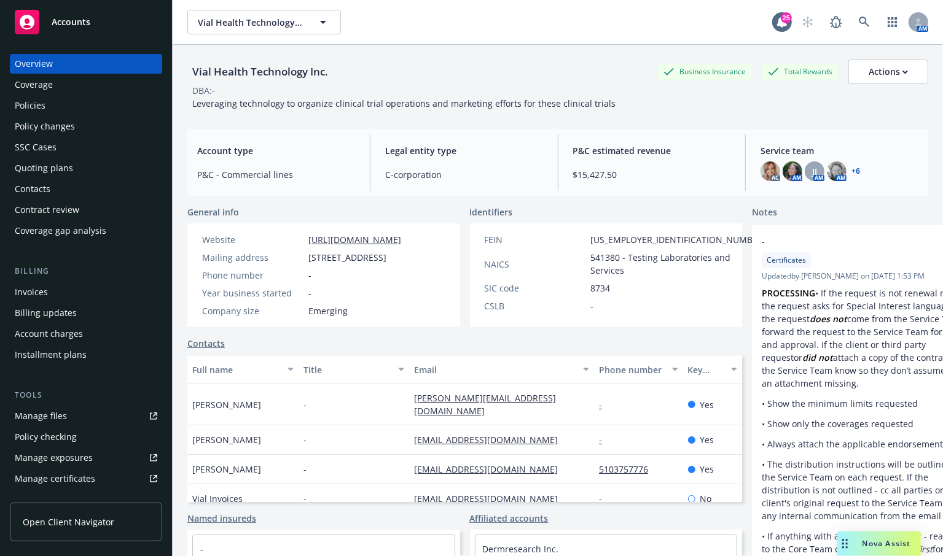
click at [39, 109] on div "Policies" at bounding box center [30, 106] width 31 height 20
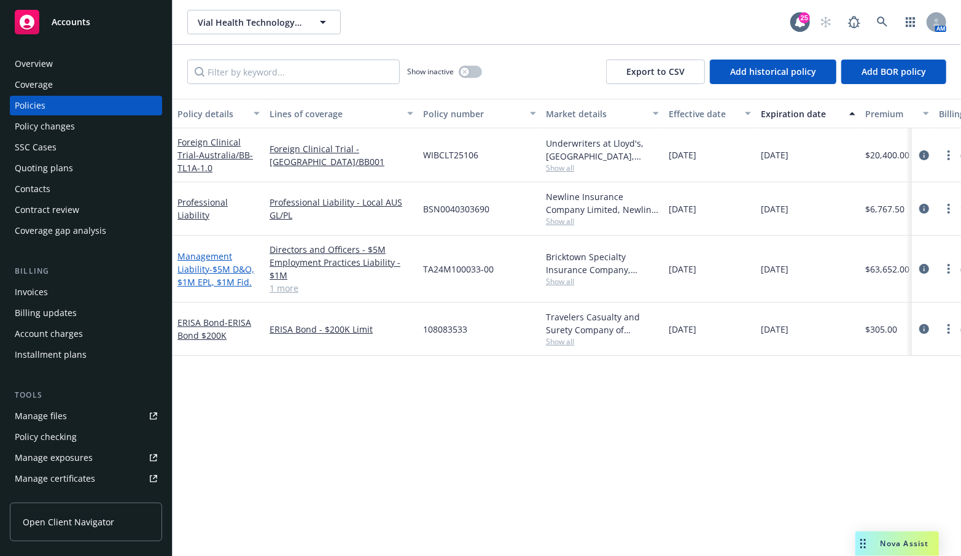
click at [212, 268] on span "- $5M D&O, $1M EPL, $1M Fid." at bounding box center [215, 275] width 77 height 25
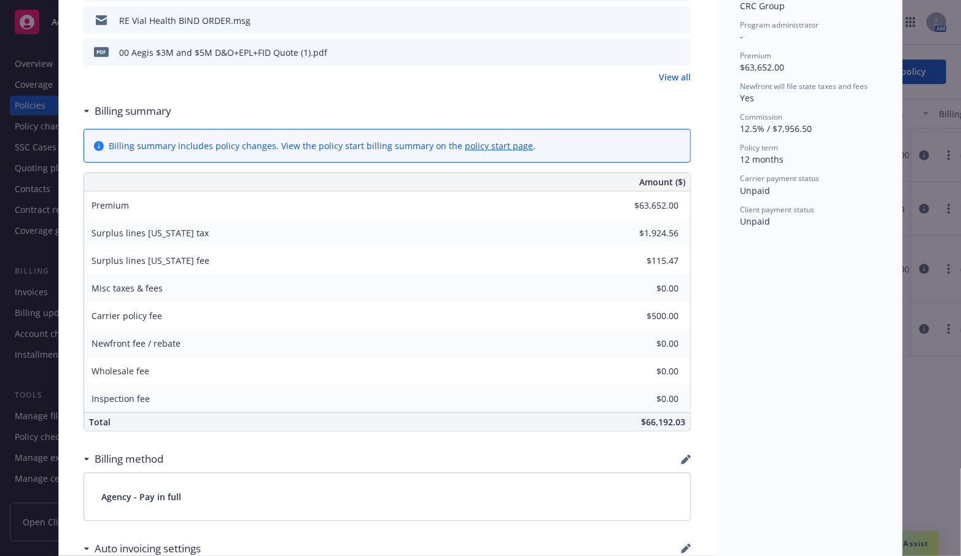
scroll to position [491, 0]
click at [72, 437] on div "Management Liability - $5M D&O, $1M EPL, $1M Fid. Add internal notes here... Vi…" at bounding box center [387, 367] width 657 height 1574
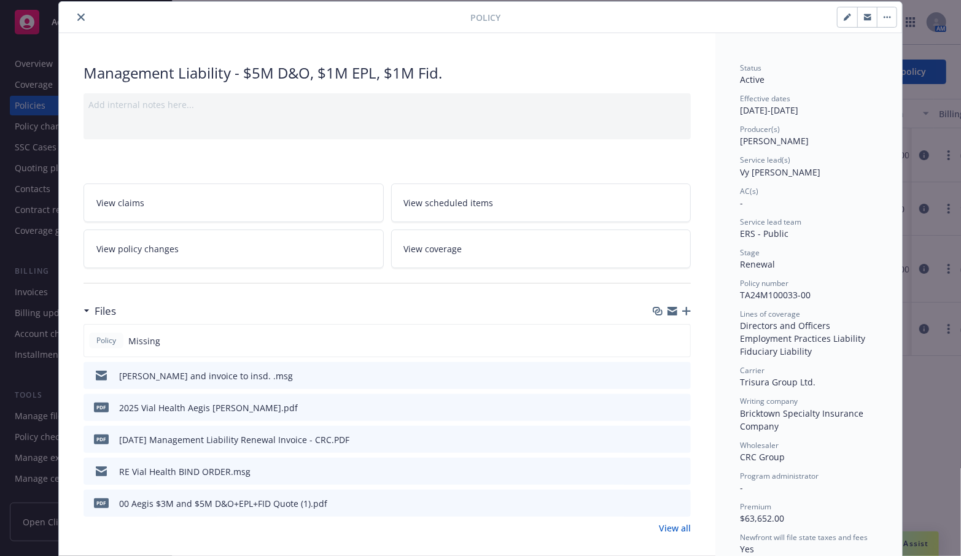
scroll to position [0, 0]
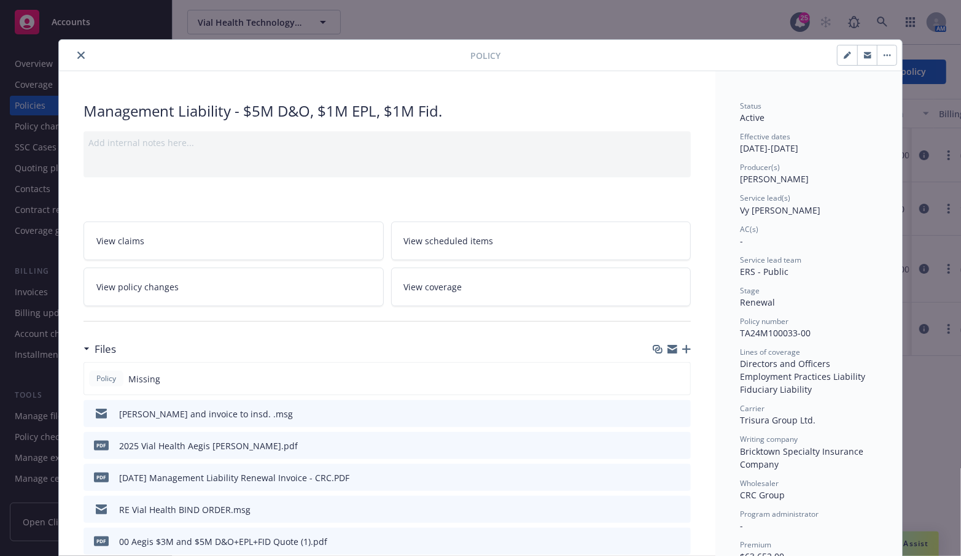
drag, startPoint x: 79, startPoint y: 58, endPoint x: 130, endPoint y: 79, distance: 55.3
click at [79, 58] on icon "close" at bounding box center [80, 55] width 7 height 7
